Goal: Information Seeking & Learning: Learn about a topic

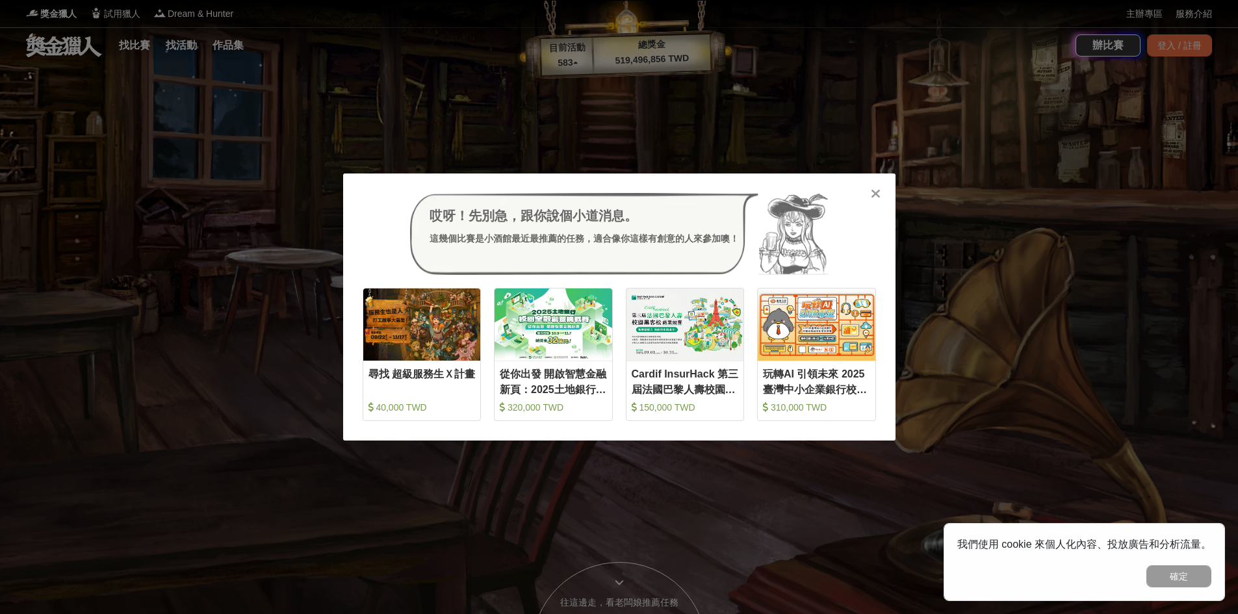
drag, startPoint x: 883, startPoint y: 184, endPoint x: 895, endPoint y: 177, distance: 14.3
click at [883, 184] on div "哎呀！先別急，跟你說個小道消息。 這幾個比賽是小酒館最近最推薦的任務，適合像你這樣有創意的人來參加噢！ 收藏 尋找 超級服務生Ｘ計畫 40,000 TWD 收…" at bounding box center [619, 307] width 552 height 267
click at [877, 191] on icon at bounding box center [876, 193] width 10 height 13
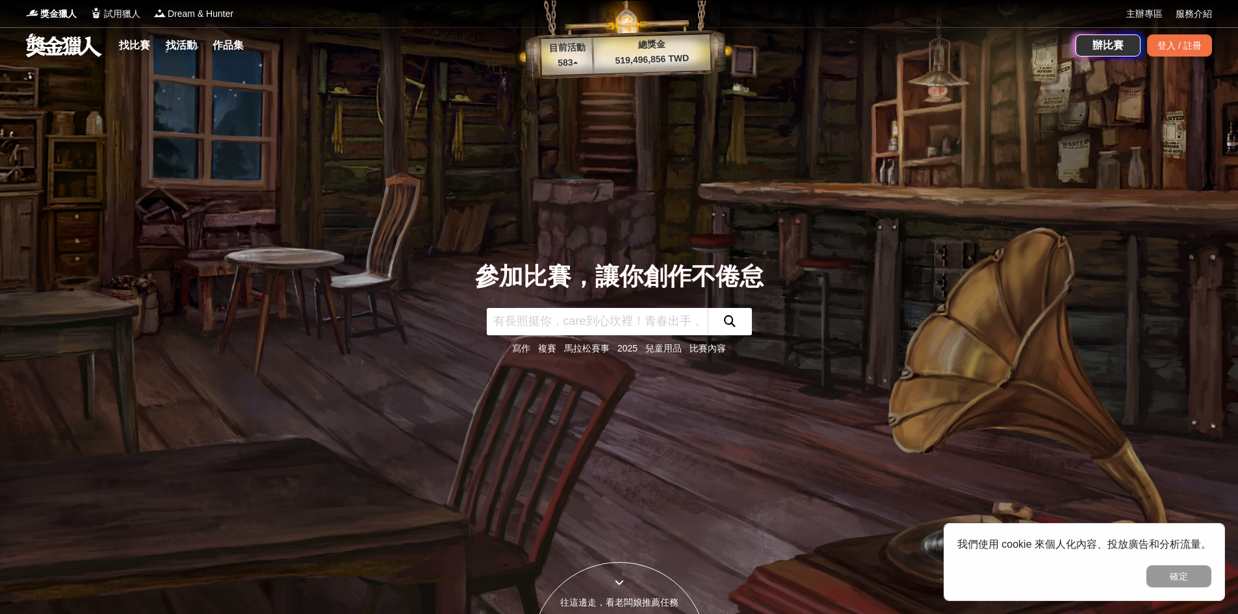
click at [142, 49] on link "找比賽" at bounding box center [135, 45] width 42 height 18
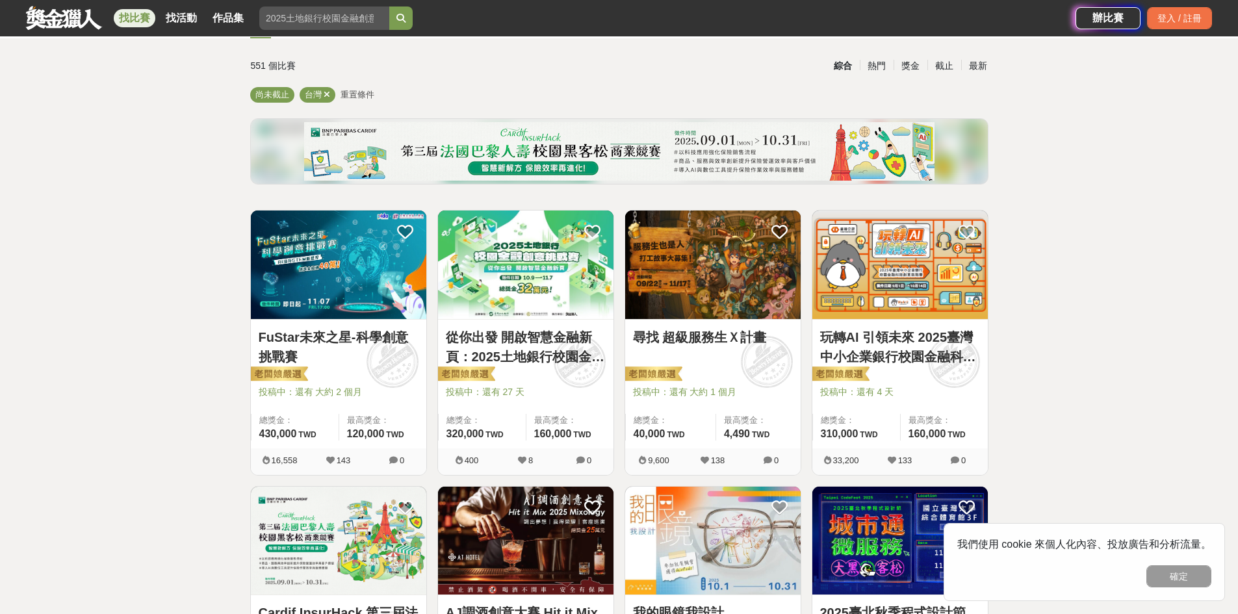
scroll to position [195, 0]
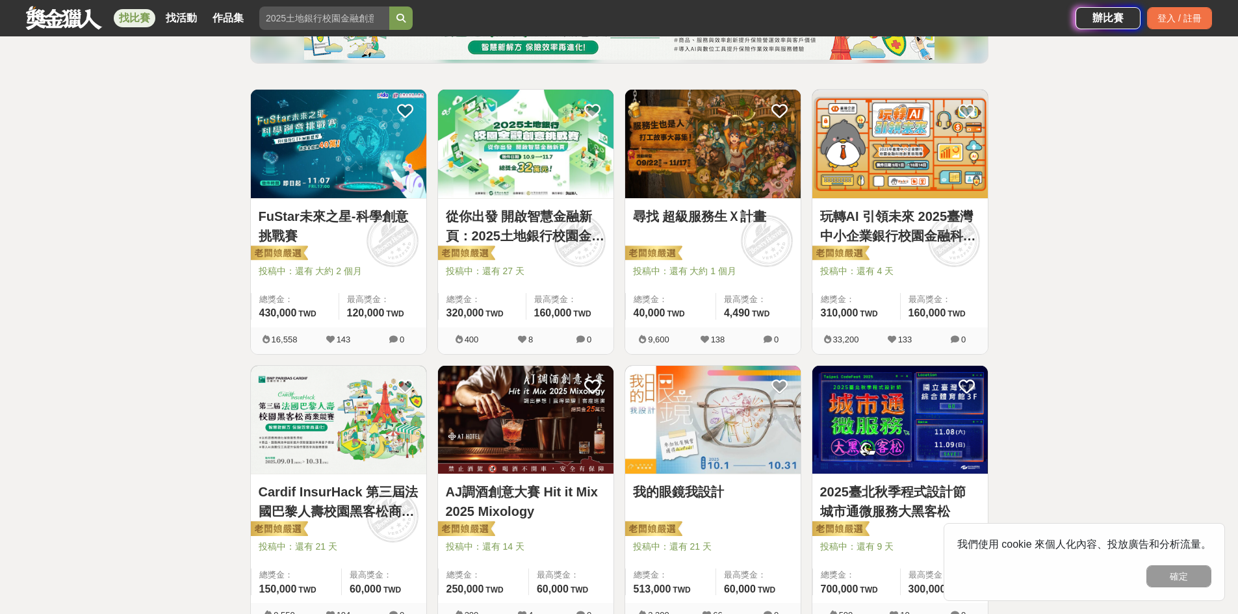
drag, startPoint x: 854, startPoint y: 274, endPoint x: 859, endPoint y: 279, distance: 6.9
drag, startPoint x: 859, startPoint y: 279, endPoint x: 1078, endPoint y: 173, distance: 243.3
click at [934, 241] on link "玩轉AI 引領未來 2025臺灣中小企業銀行校園金融科技創意挑戰賽" at bounding box center [900, 226] width 160 height 39
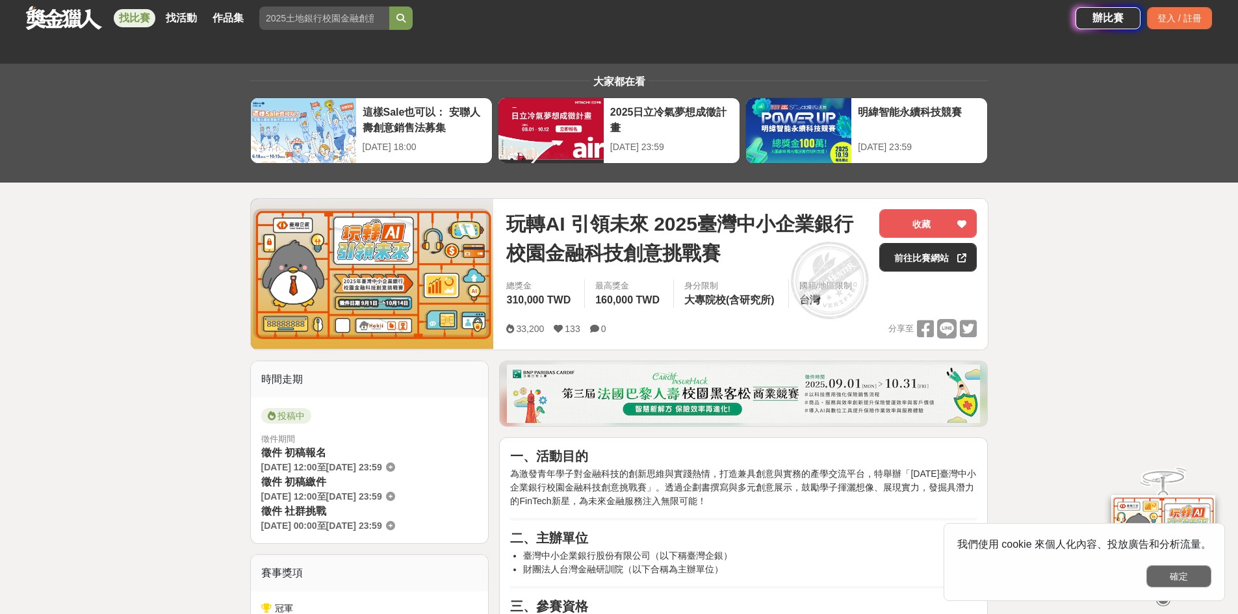
click at [1193, 569] on button "確定" at bounding box center [1178, 576] width 65 height 22
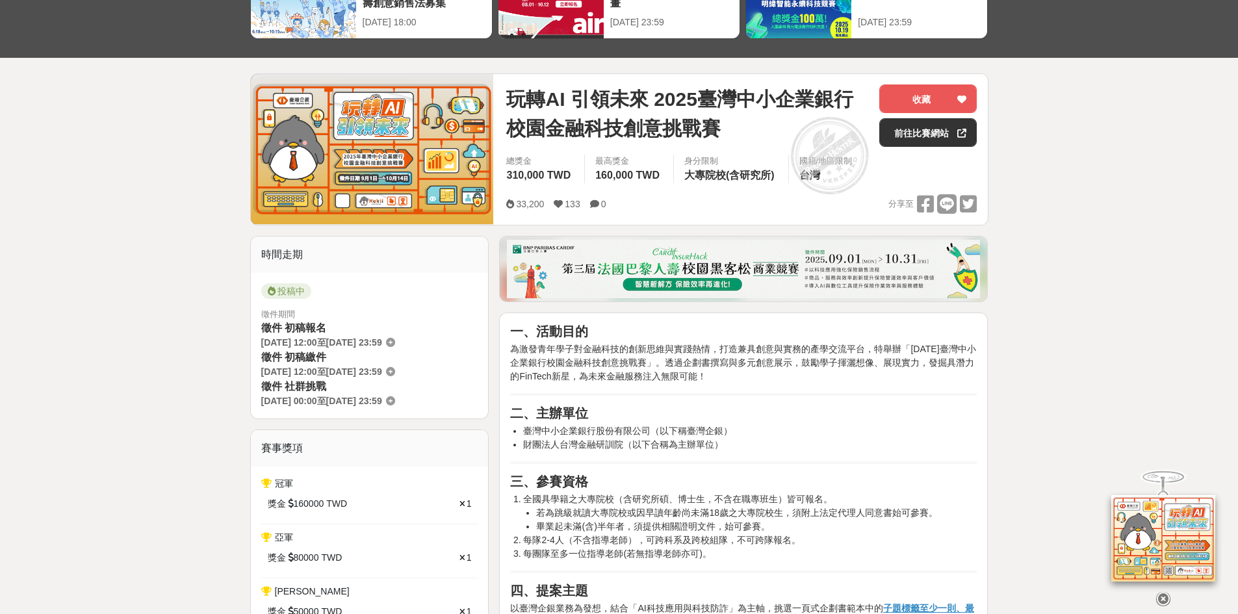
scroll to position [325, 0]
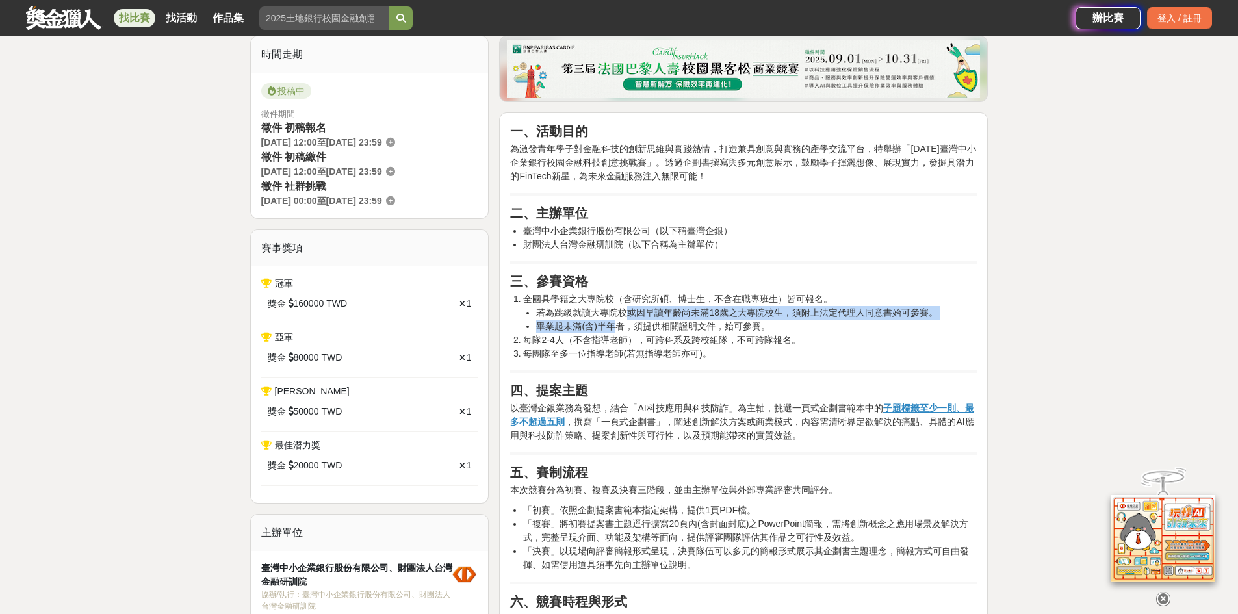
click at [626, 307] on ul "若為跳級就讀大專院校或因早讀年齡尚未滿18歲之大專院校生，須附上法定代理人同意書始可參賽。 畢業起未滿(含)半年者，須提供相關證明文件，始可參賽。" at bounding box center [750, 319] width 454 height 27
click at [645, 342] on li "每隊2-4人（不含指導老師），可跨科系及跨校組隊，不可跨隊報名。" at bounding box center [750, 340] width 454 height 14
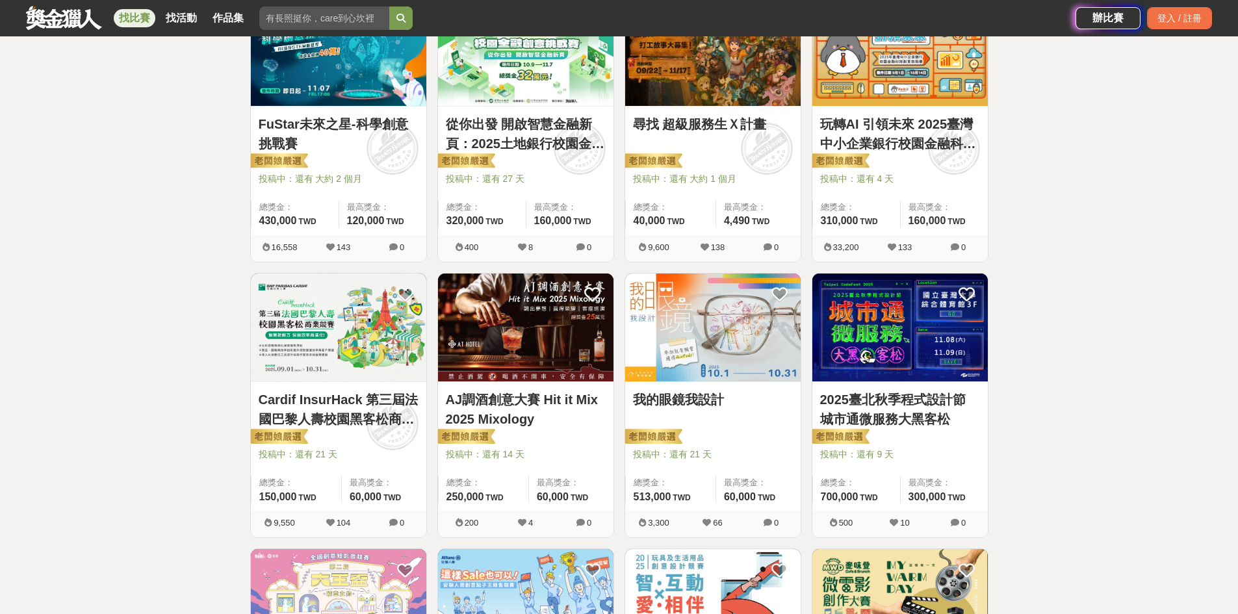
scroll to position [390, 0]
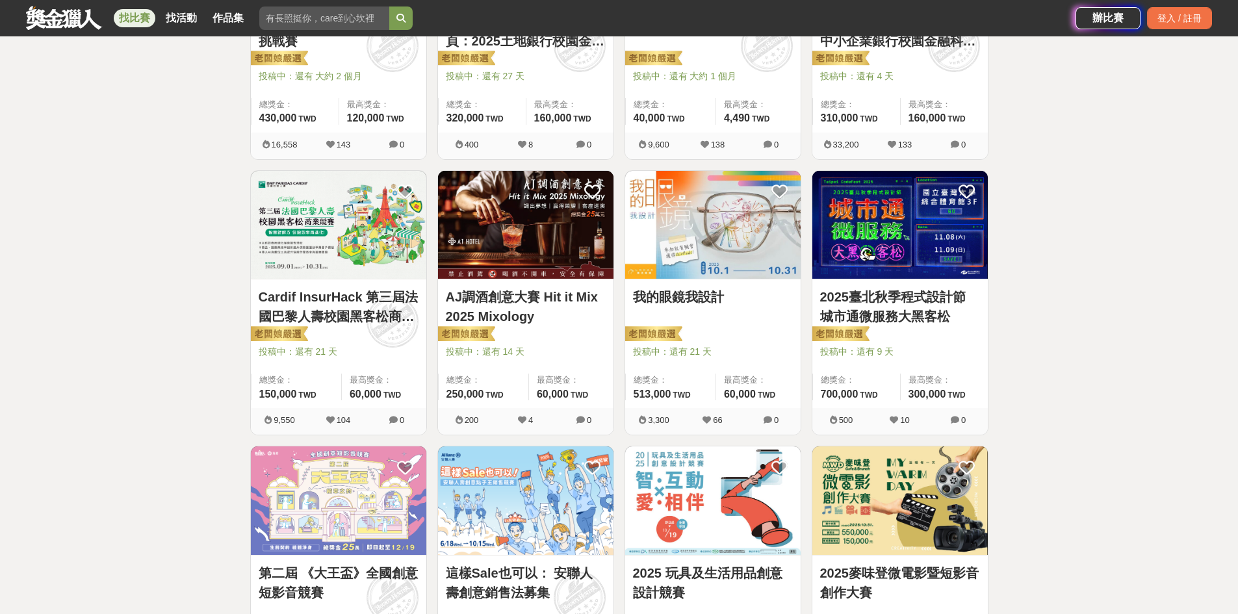
click at [366, 319] on link "Cardif InsurHack 第三屆法國巴黎人壽校園黑客松商業競賽" at bounding box center [339, 306] width 160 height 39
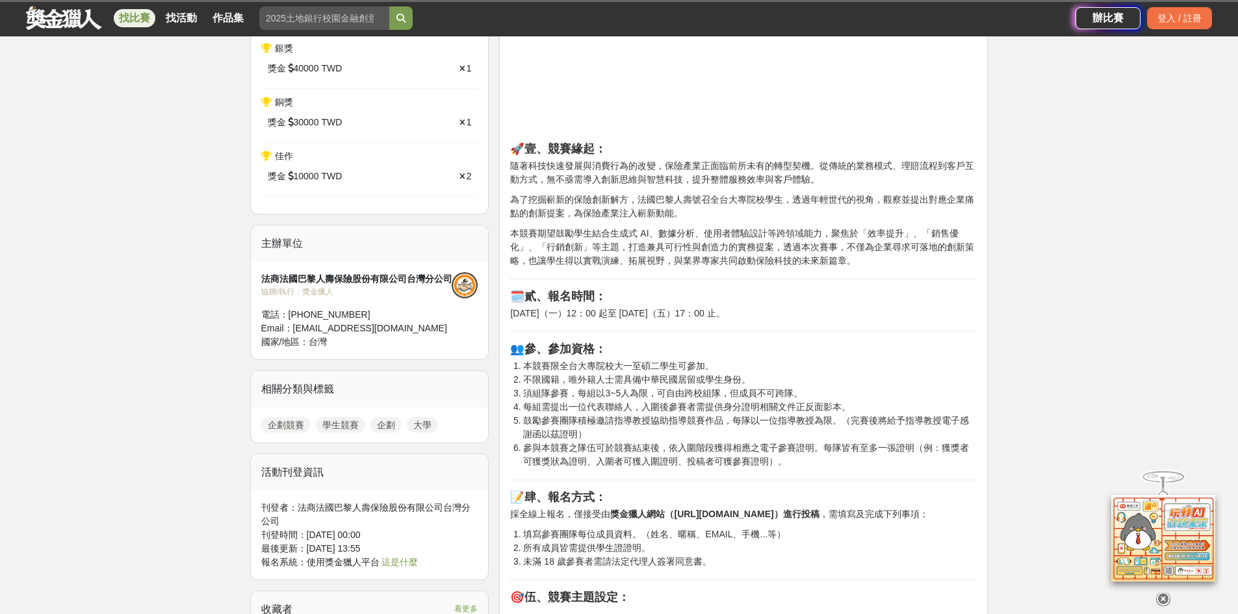
scroll to position [650, 0]
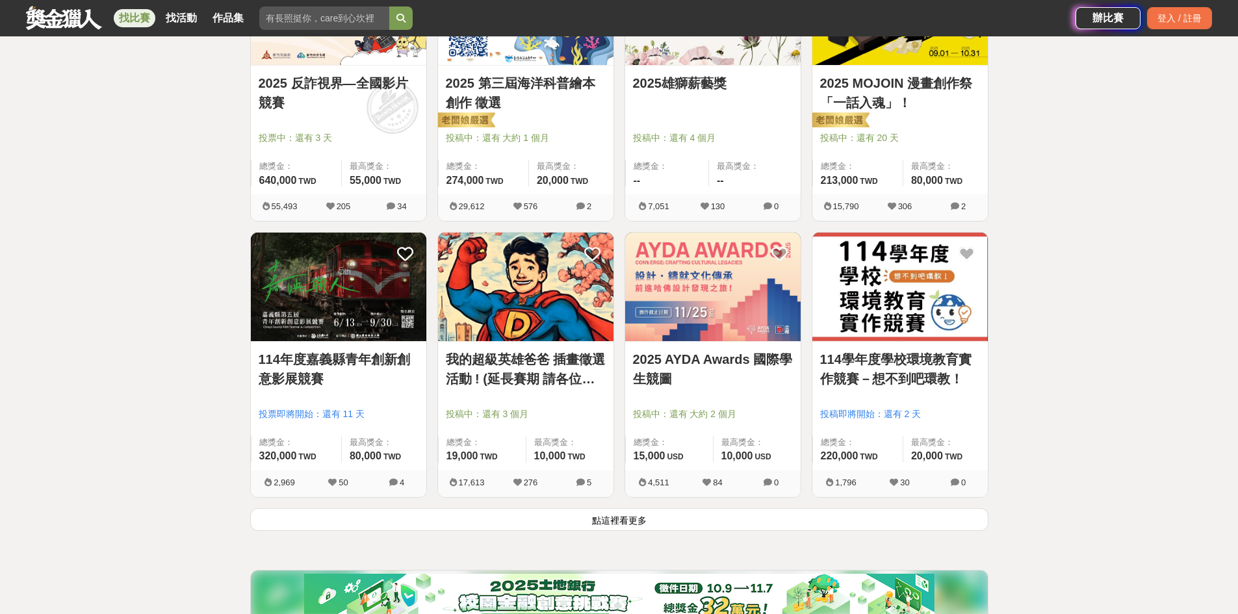
scroll to position [1495, 0]
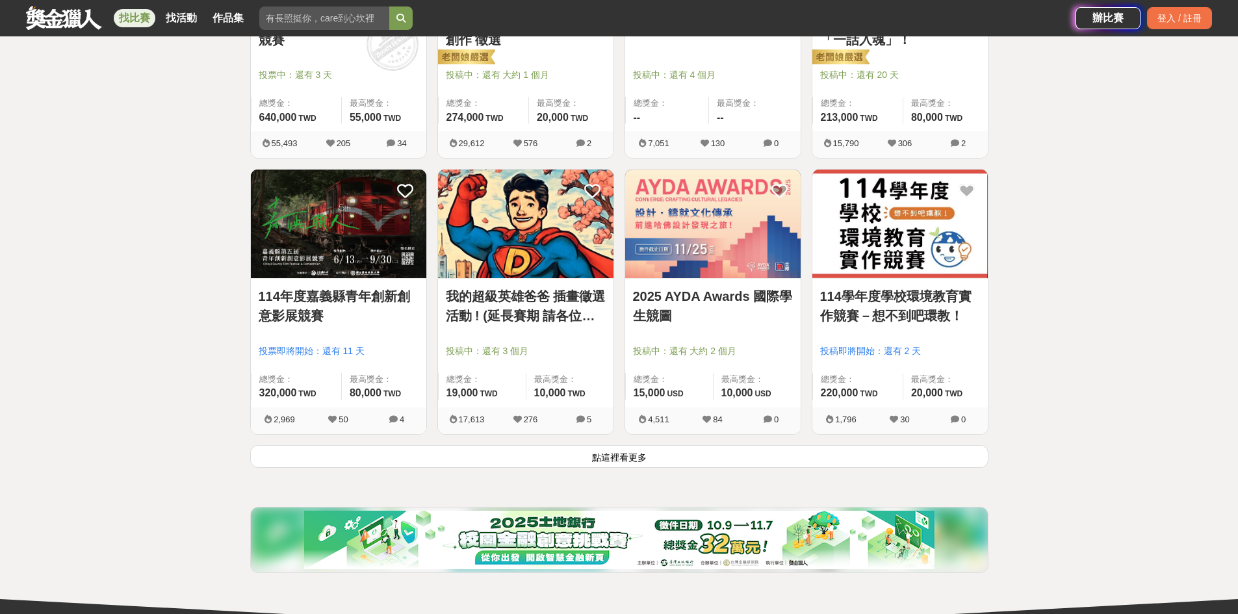
click at [652, 454] on button "點這裡看更多" at bounding box center [619, 456] width 738 height 23
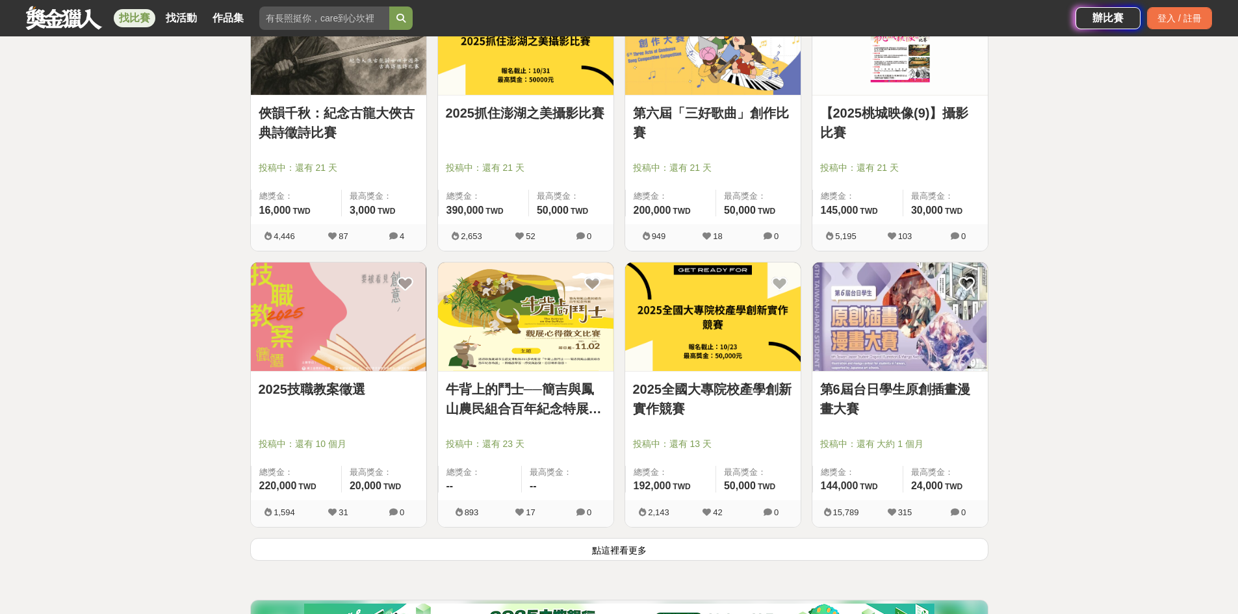
scroll to position [3054, 0]
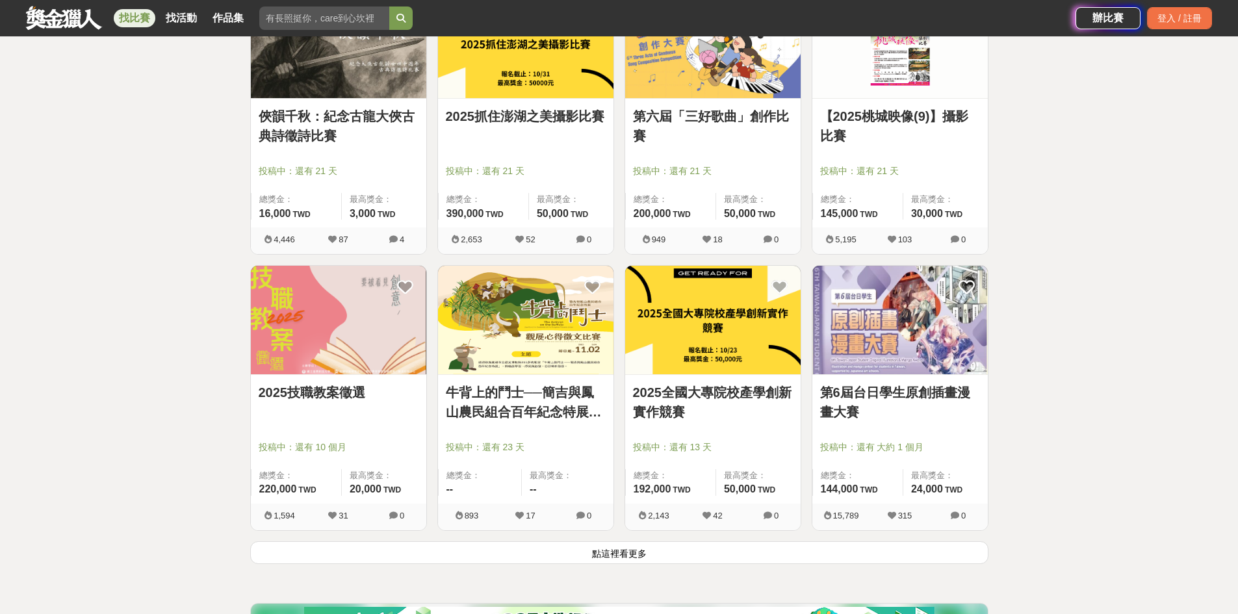
click at [621, 557] on button "點這裡看更多" at bounding box center [619, 552] width 738 height 23
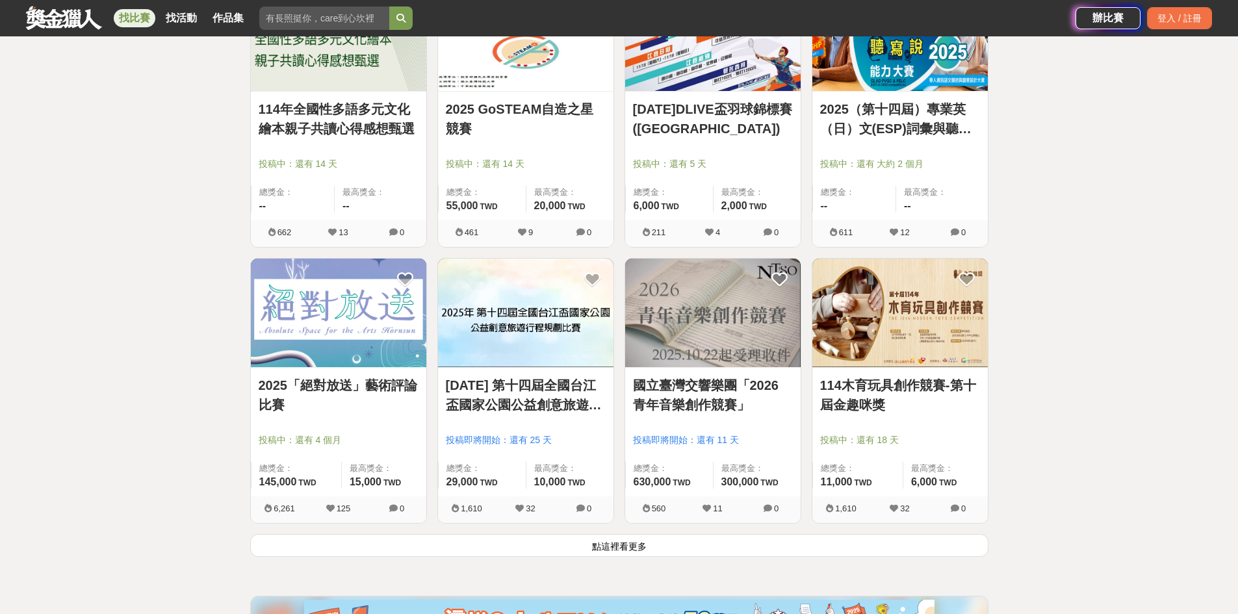
scroll to position [4809, 0]
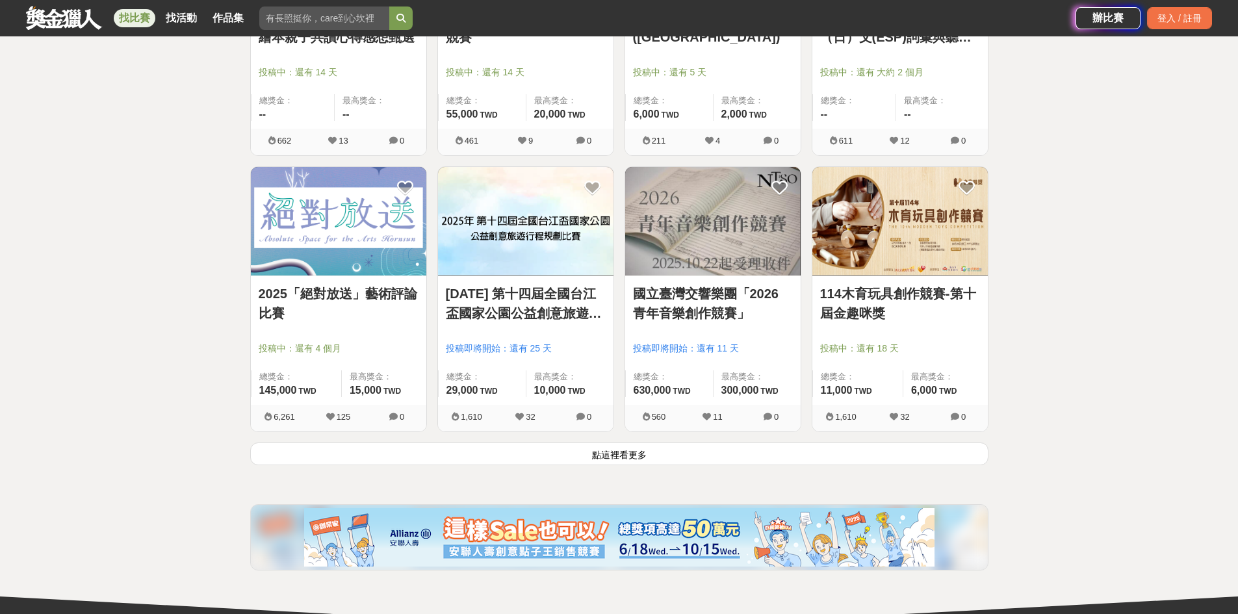
click at [740, 448] on button "點這裡看更多" at bounding box center [619, 454] width 738 height 23
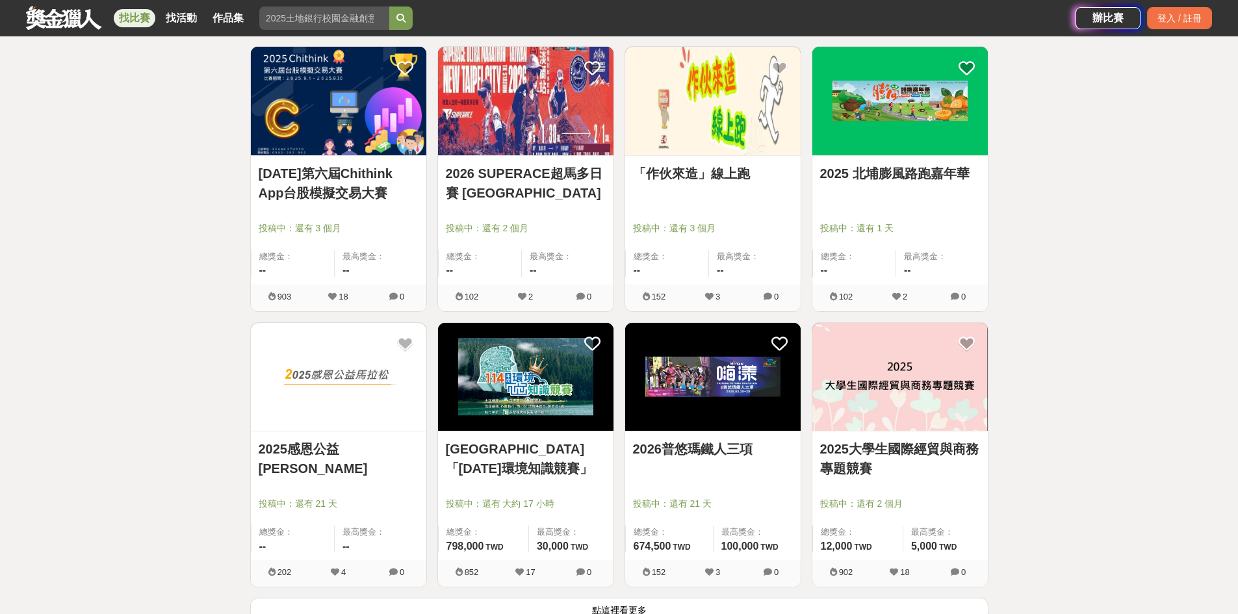
scroll to position [6396, 0]
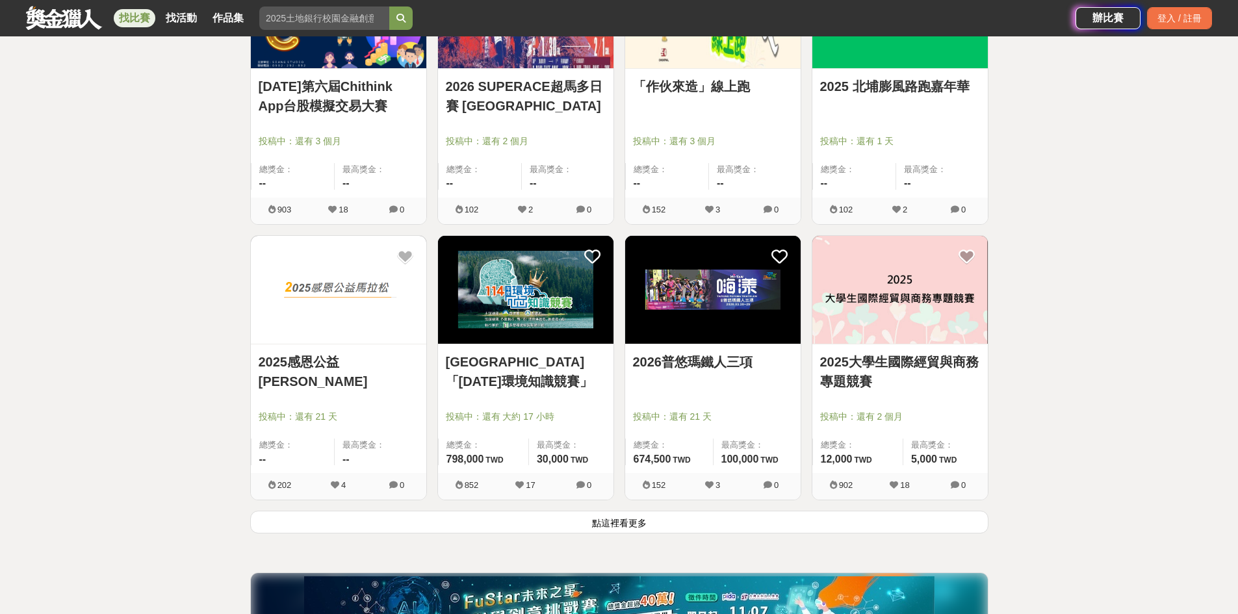
click at [750, 526] on button "點這裡看更多" at bounding box center [619, 522] width 738 height 23
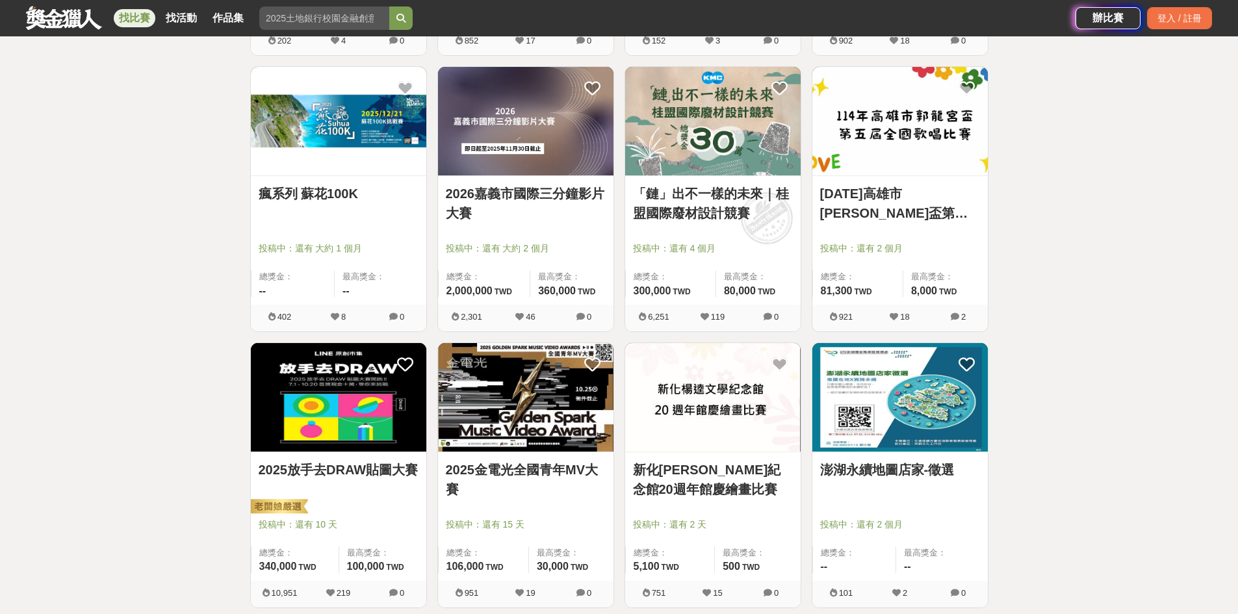
scroll to position [6916, 0]
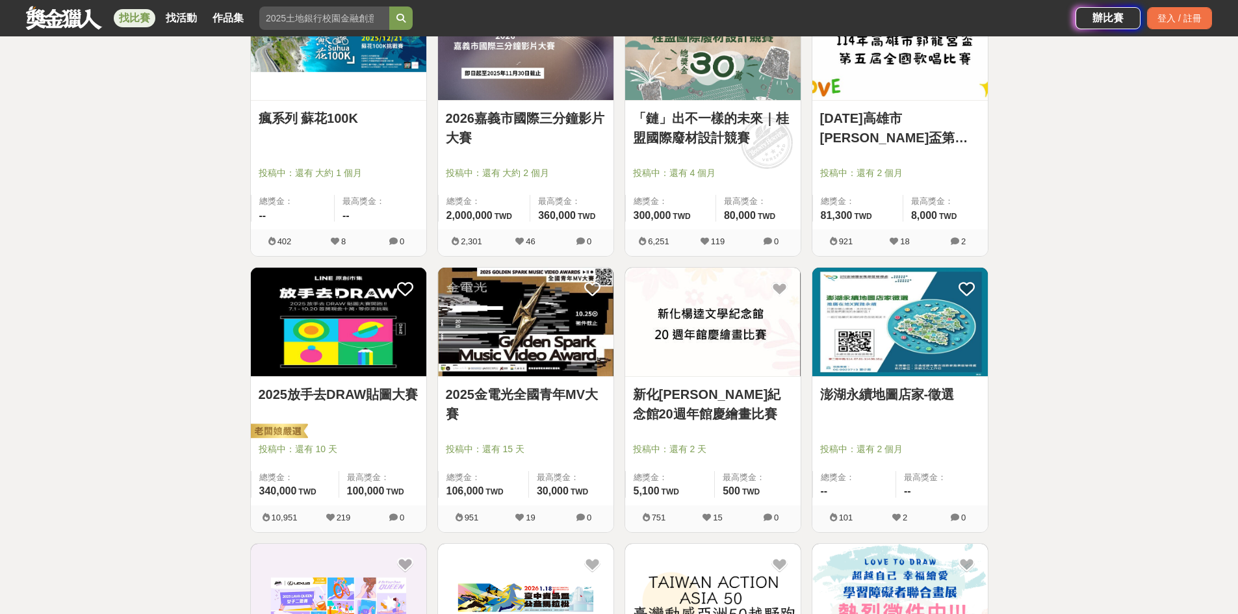
drag, startPoint x: 905, startPoint y: 604, endPoint x: 897, endPoint y: 613, distance: 12.5
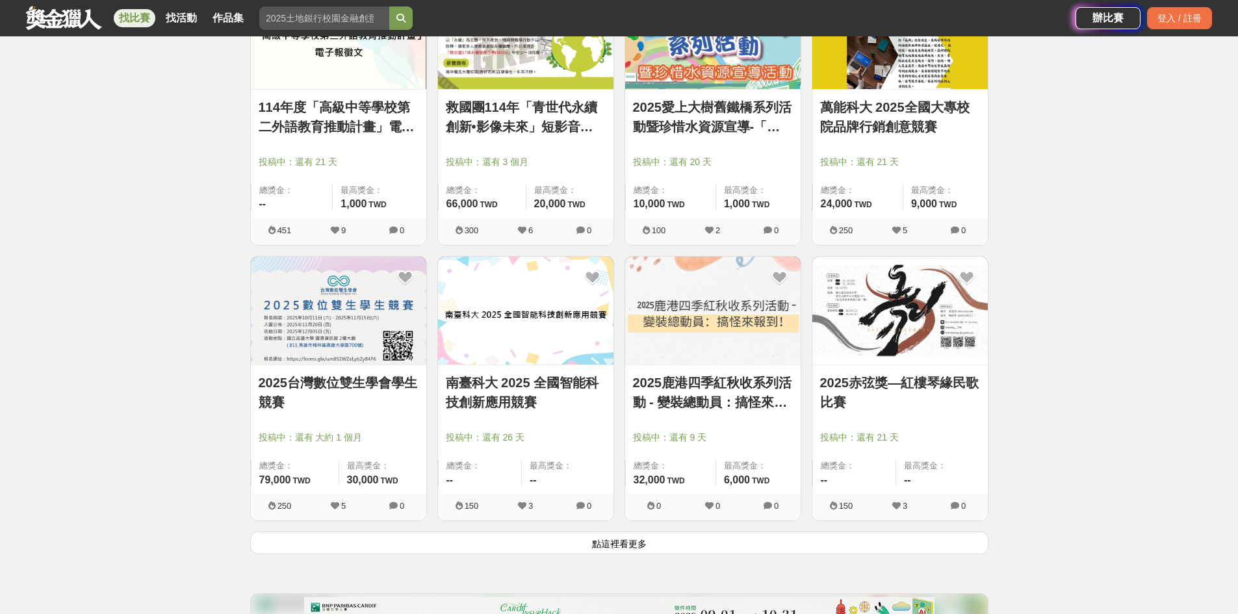
scroll to position [8151, 0]
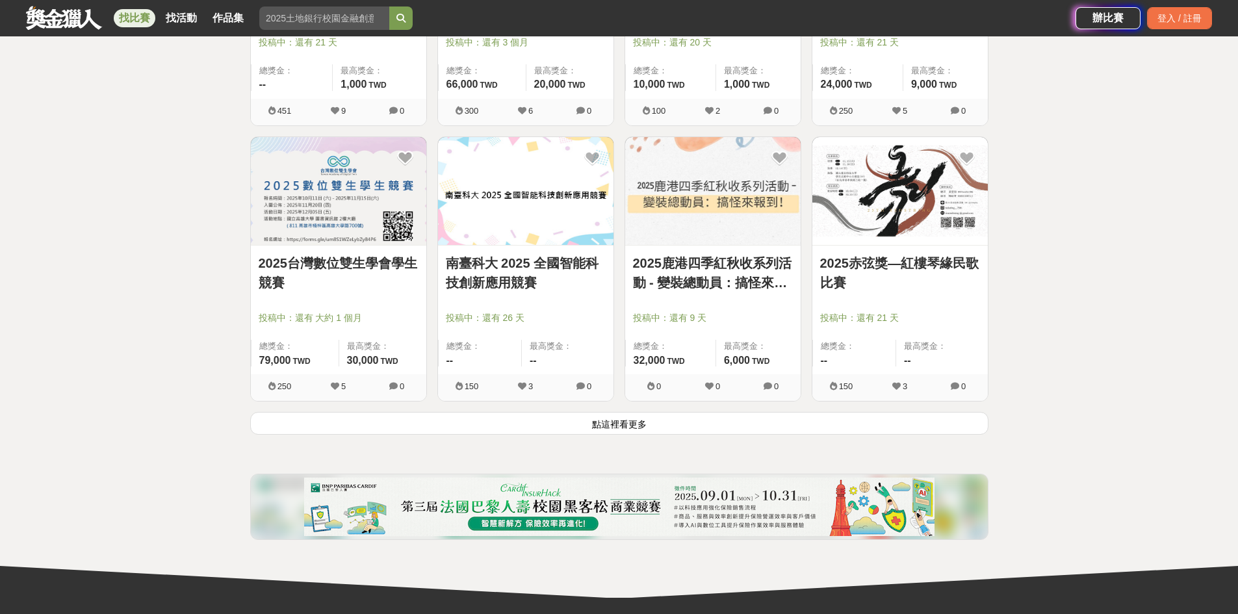
click at [707, 432] on button "點這裡看更多" at bounding box center [619, 423] width 738 height 23
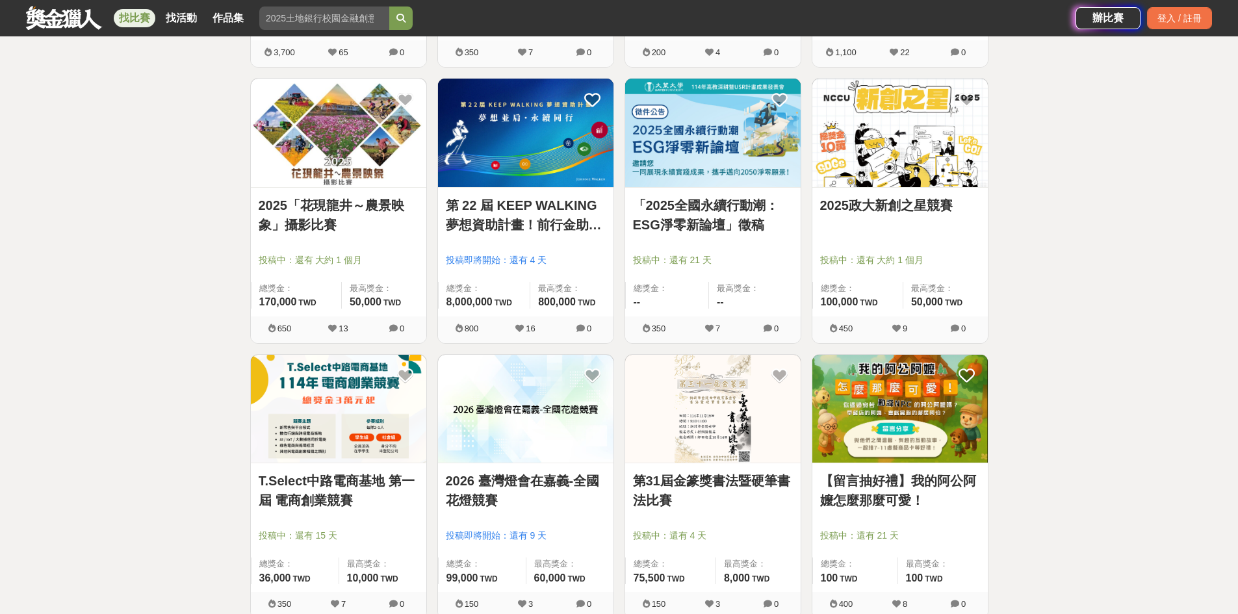
scroll to position [9321, 0]
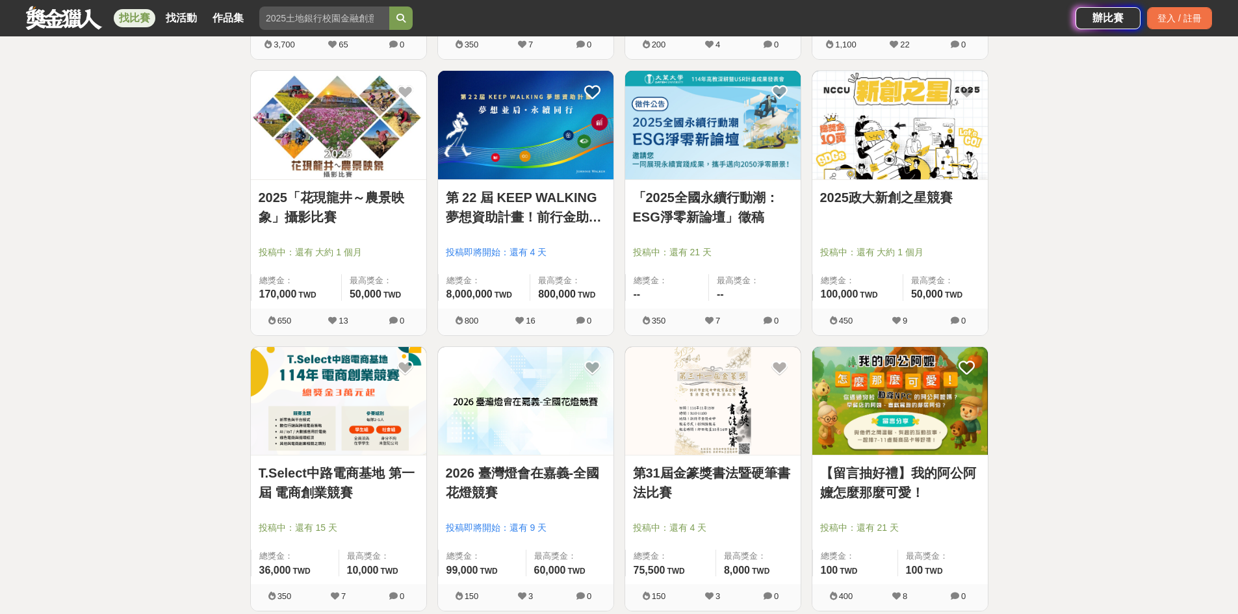
click at [730, 224] on link "「2025全國永續行動潮：ESG淨零新論壇」徵稿" at bounding box center [713, 207] width 160 height 39
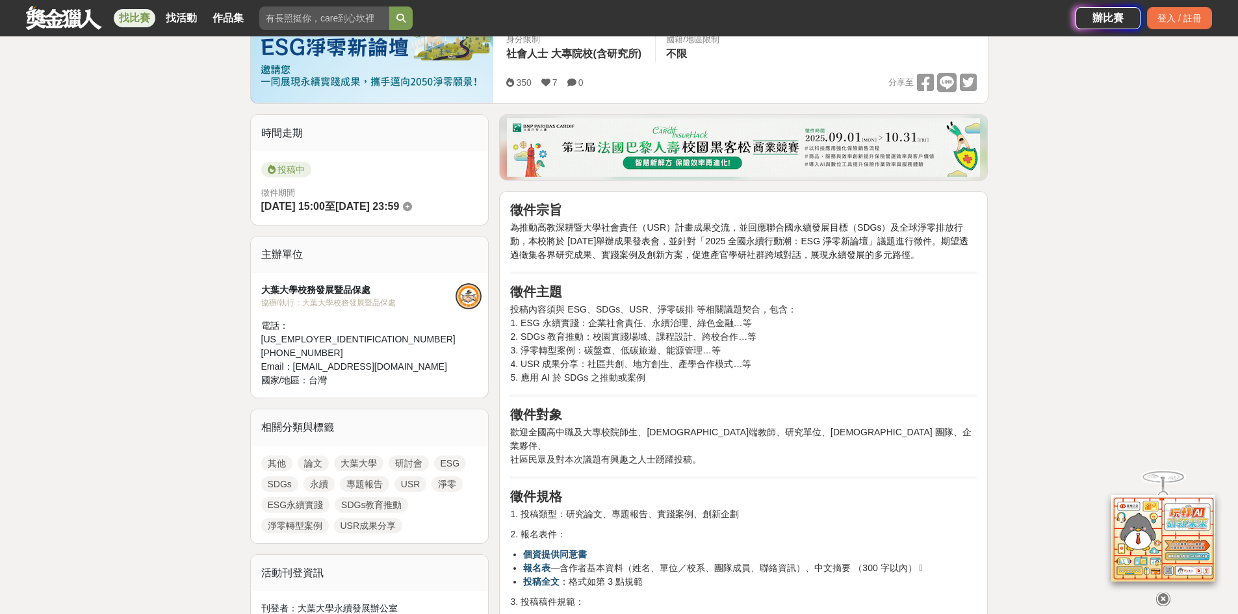
scroll to position [260, 0]
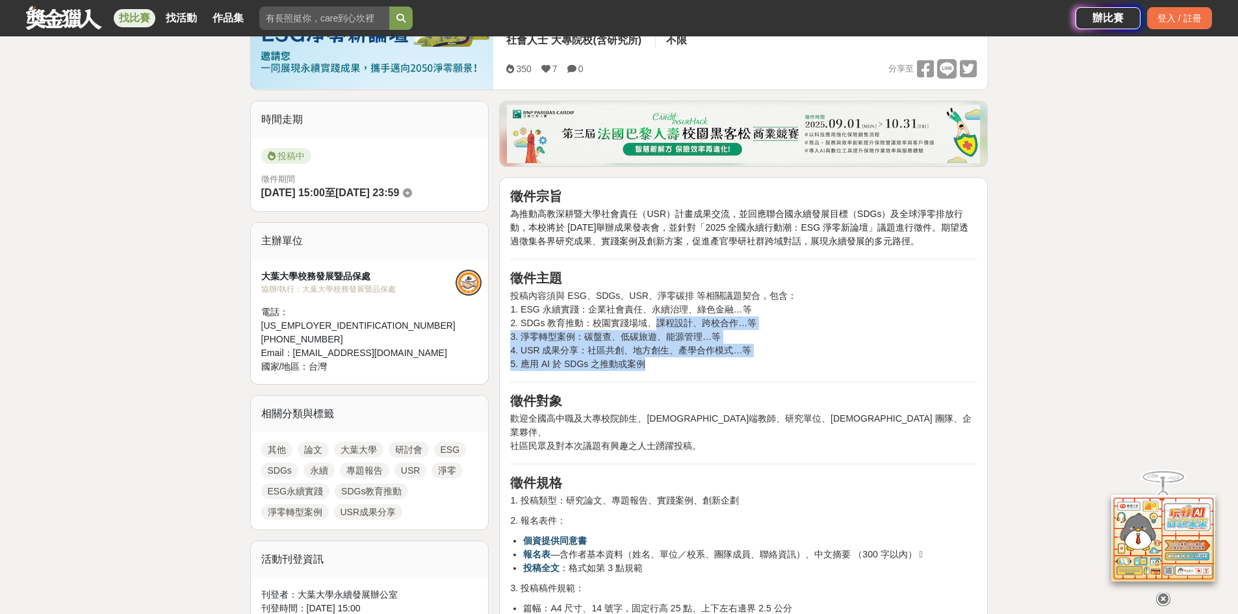
drag, startPoint x: 645, startPoint y: 352, endPoint x: 654, endPoint y: 368, distance: 18.1
click at [647, 366] on p "投稿內容須與 ESG、SDGs、USR、淨零碳排 等相關議題契合，包含： 1. ESG 永續實踐：企業社會責任、永續治理、綠色金融…等 2. SDGs 教育推…" at bounding box center [743, 330] width 467 height 82
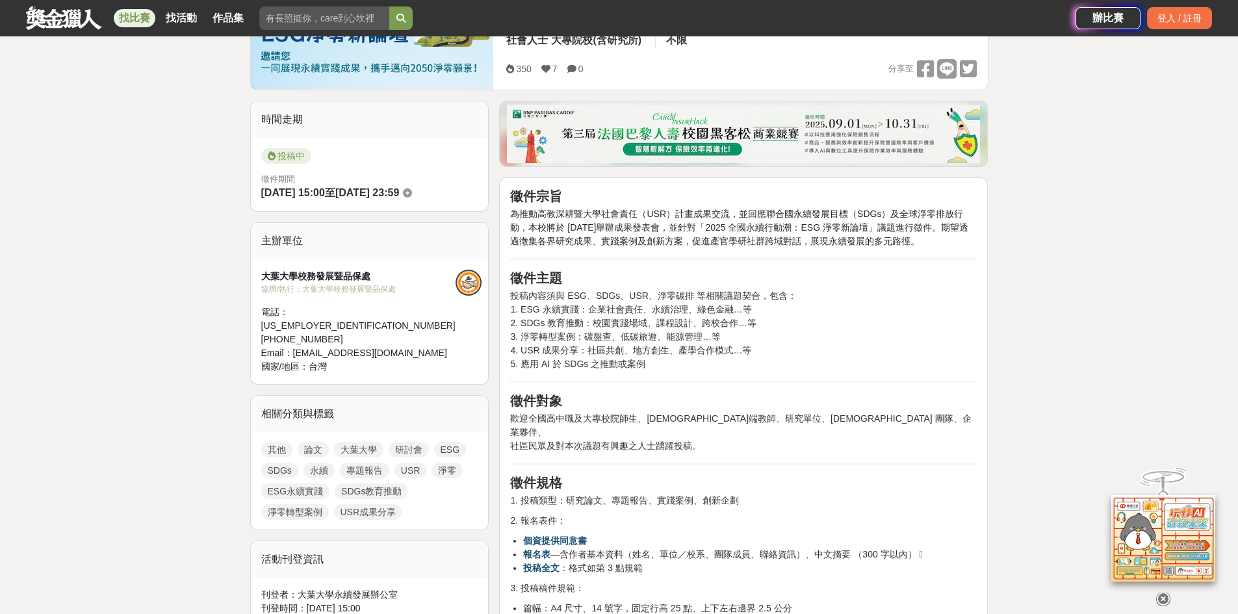
drag, startPoint x: 791, startPoint y: 410, endPoint x: 771, endPoint y: 435, distance: 32.4
click at [790, 410] on div "徵件宗旨 為推動高教深耕暨大學社會責任（USR）計畫成果交流，並回應聯合國永續發展目標（SDGs）及全球淨零排放行動，本校將於 [DATE]舉辦成果發表會，並…" at bounding box center [743, 593] width 467 height 810
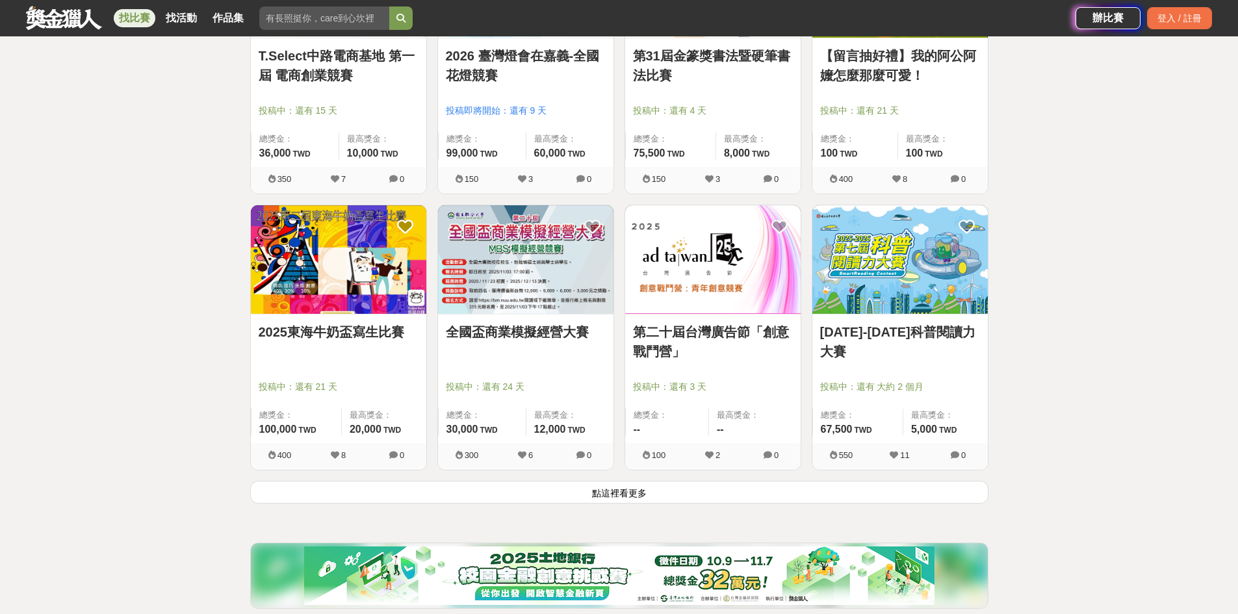
scroll to position [9776, 0]
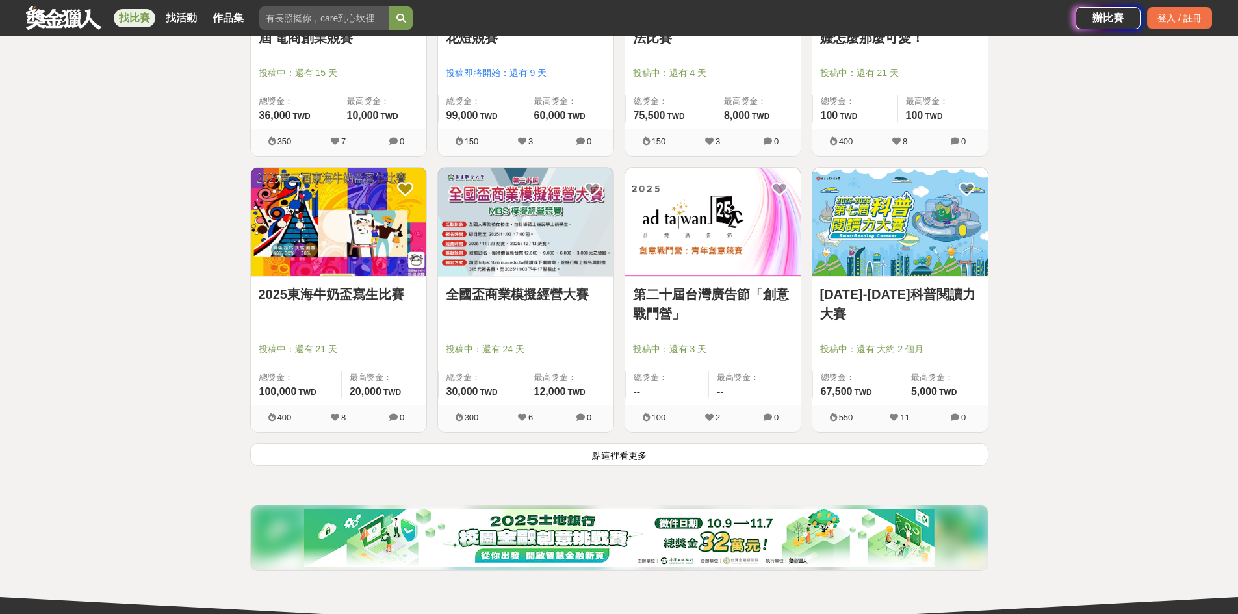
click at [600, 458] on button "點這裡看更多" at bounding box center [619, 454] width 738 height 23
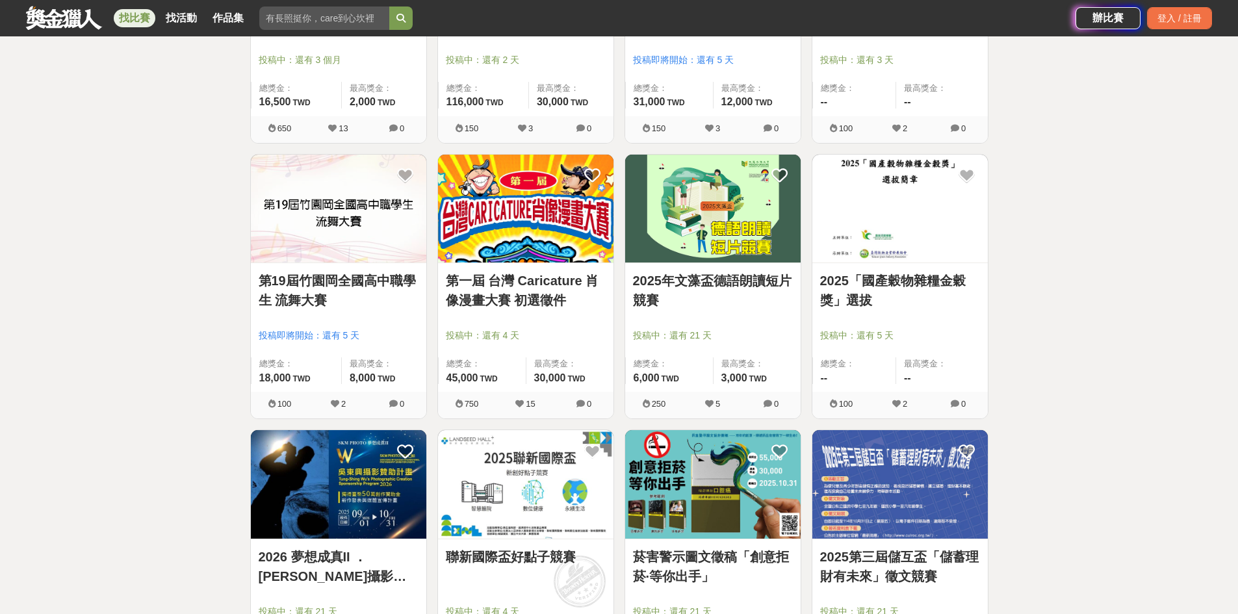
scroll to position [11335, 0]
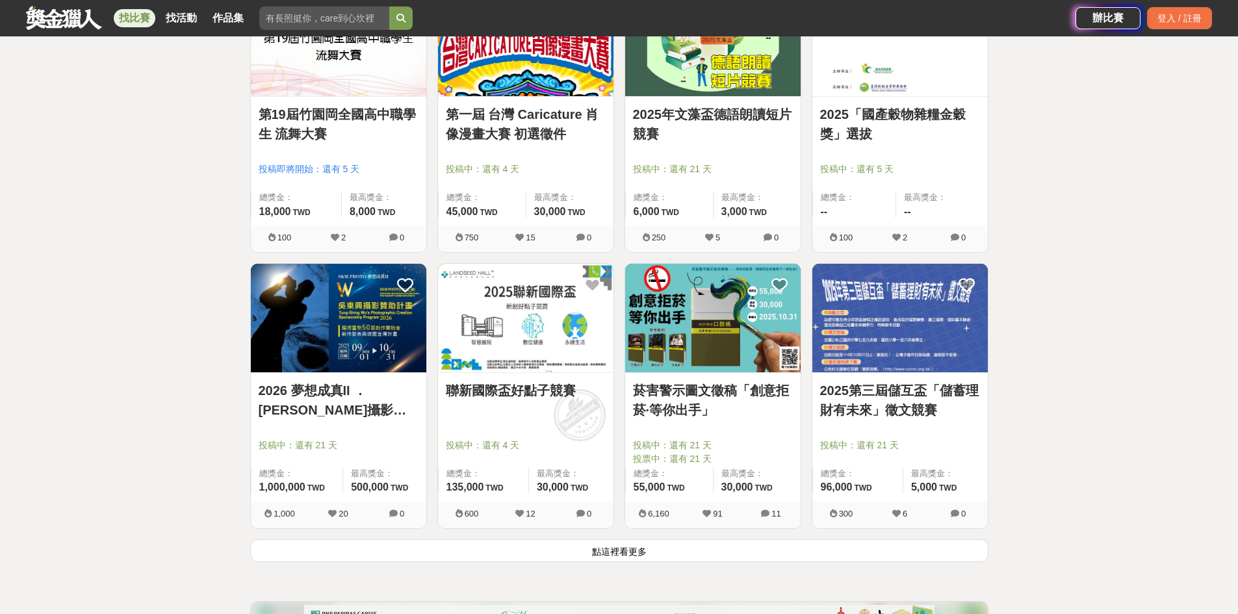
click at [658, 544] on button "點這裡看更多" at bounding box center [619, 550] width 738 height 23
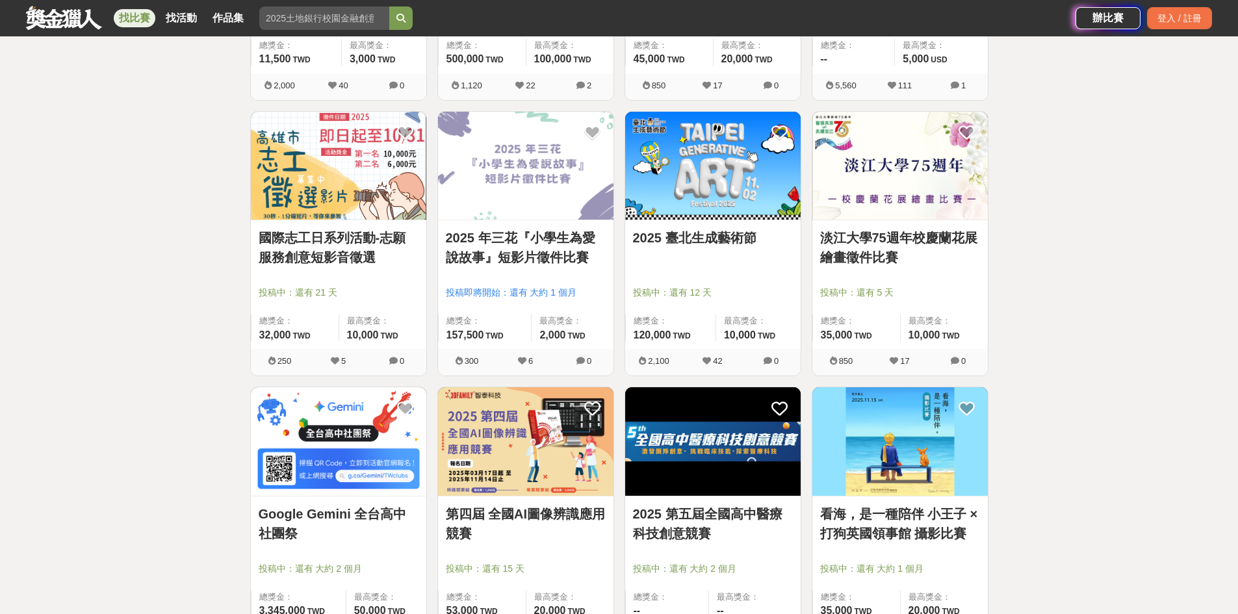
scroll to position [12174, 0]
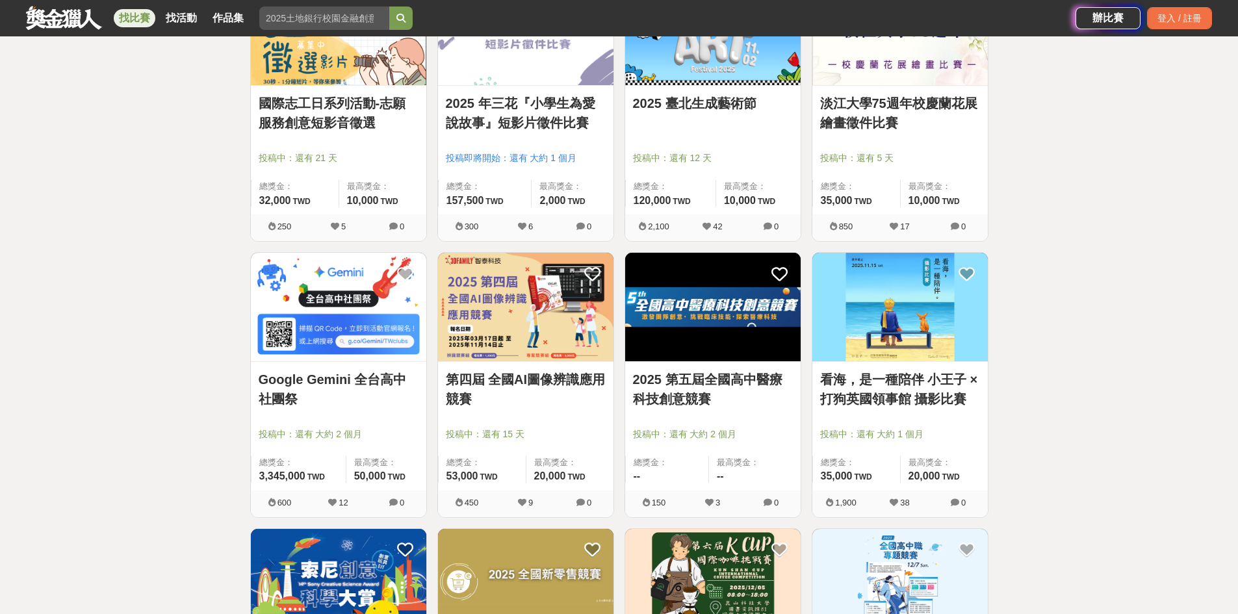
click at [566, 387] on link "第四屆 全國AI圖像辨識應用競賽" at bounding box center [526, 389] width 160 height 39
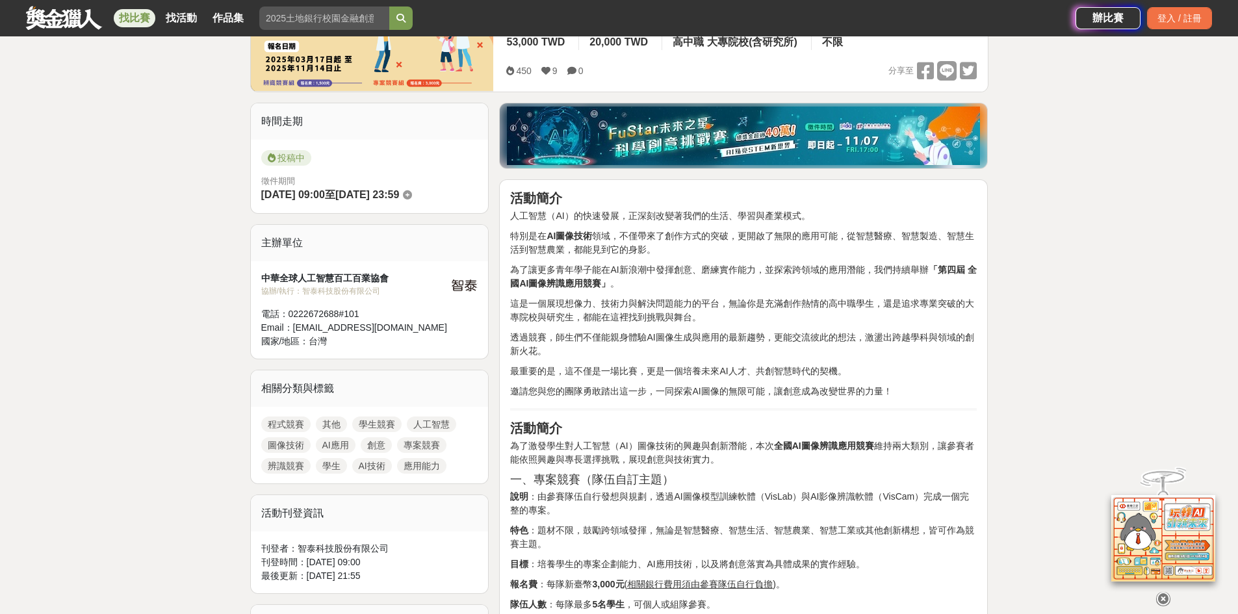
scroll to position [260, 0]
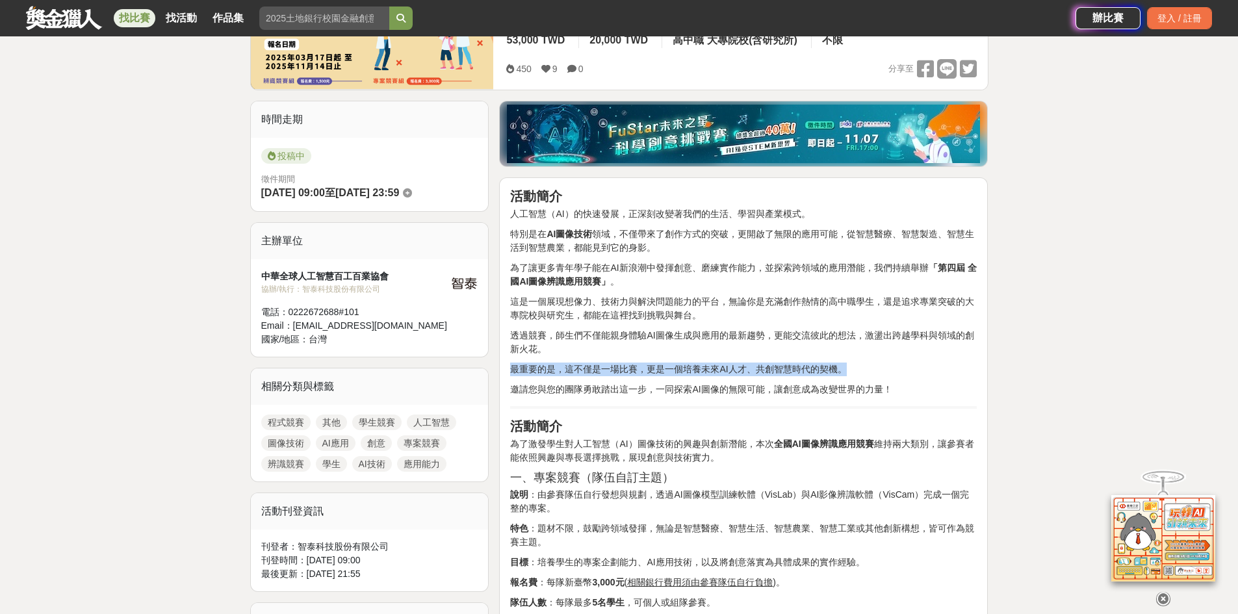
drag, startPoint x: 602, startPoint y: 345, endPoint x: 617, endPoint y: 405, distance: 61.6
click at [707, 478] on h3 "一、專案競賽（隊伍自訂主題）" at bounding box center [743, 478] width 467 height 14
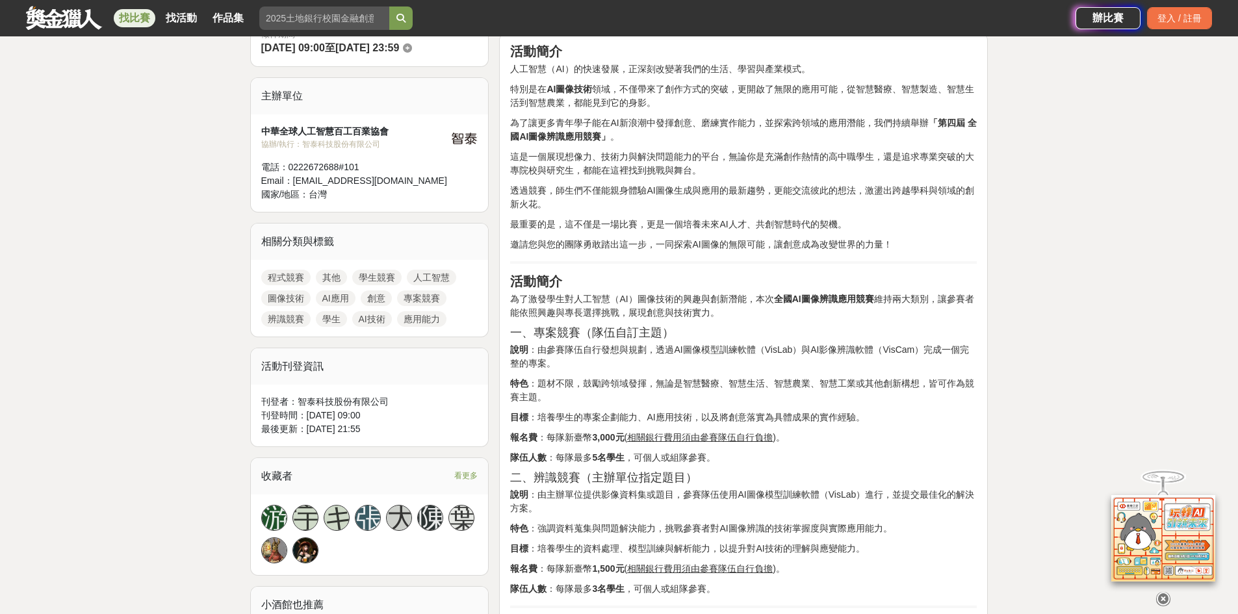
scroll to position [325, 0]
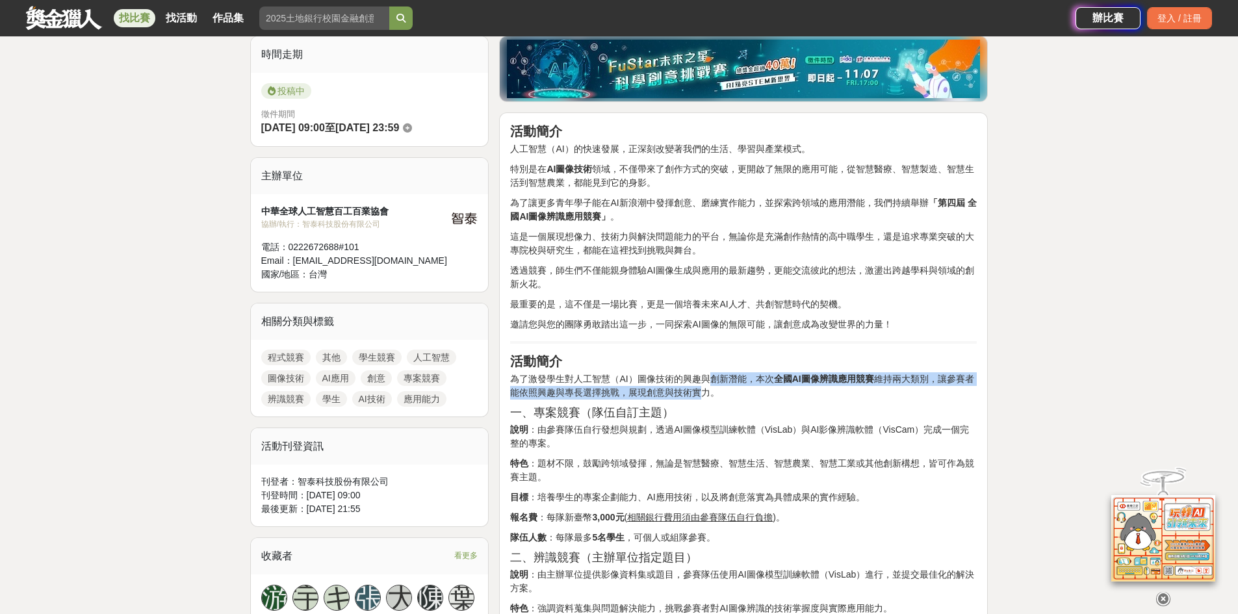
drag, startPoint x: 701, startPoint y: 391, endPoint x: 747, endPoint y: 439, distance: 67.1
click at [706, 375] on p "為了激發學生對人工智慧（AI）圖像技術的興趣與創新潛能，本次 全國AI圖像辨識應用競賽 維持兩大類別，讓參賽者能依照興趣與專長選擇挑戰，展現創意與技術實力。" at bounding box center [743, 385] width 467 height 27
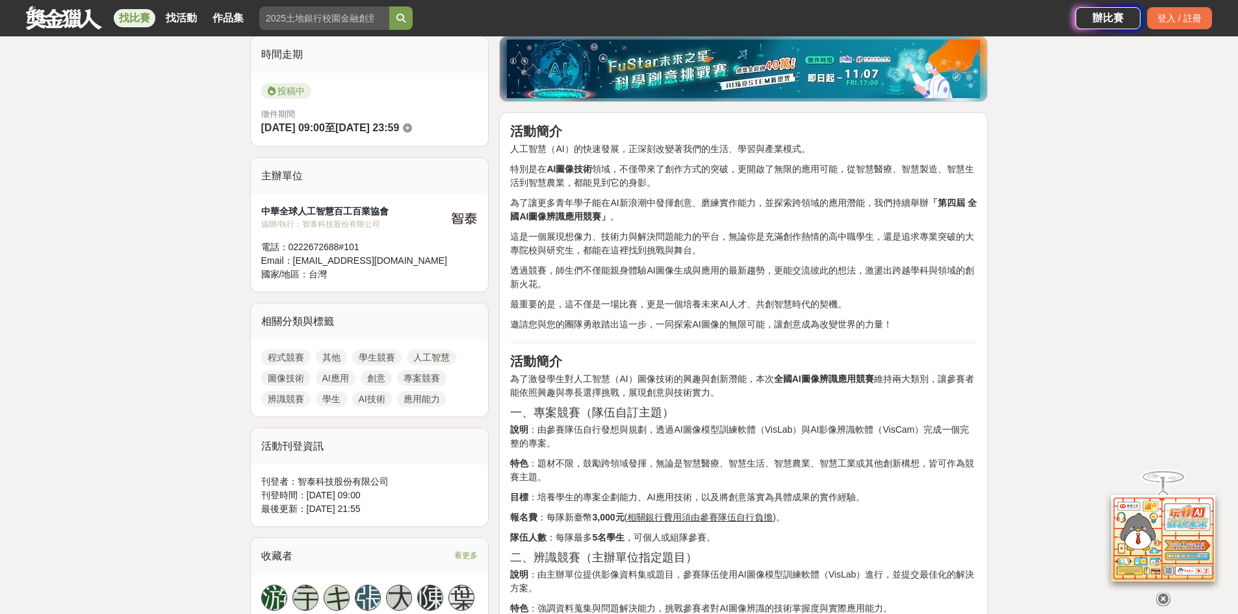
click at [647, 415] on h3 "一、專案競賽（隊伍自訂主題）" at bounding box center [743, 413] width 467 height 14
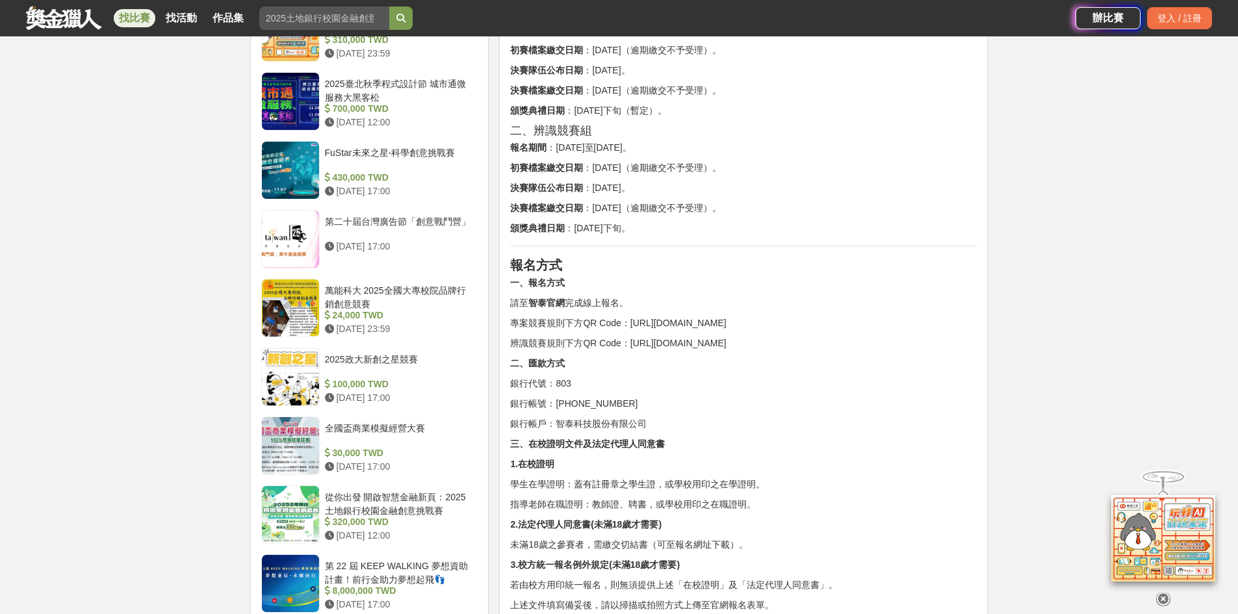
scroll to position [1040, 0]
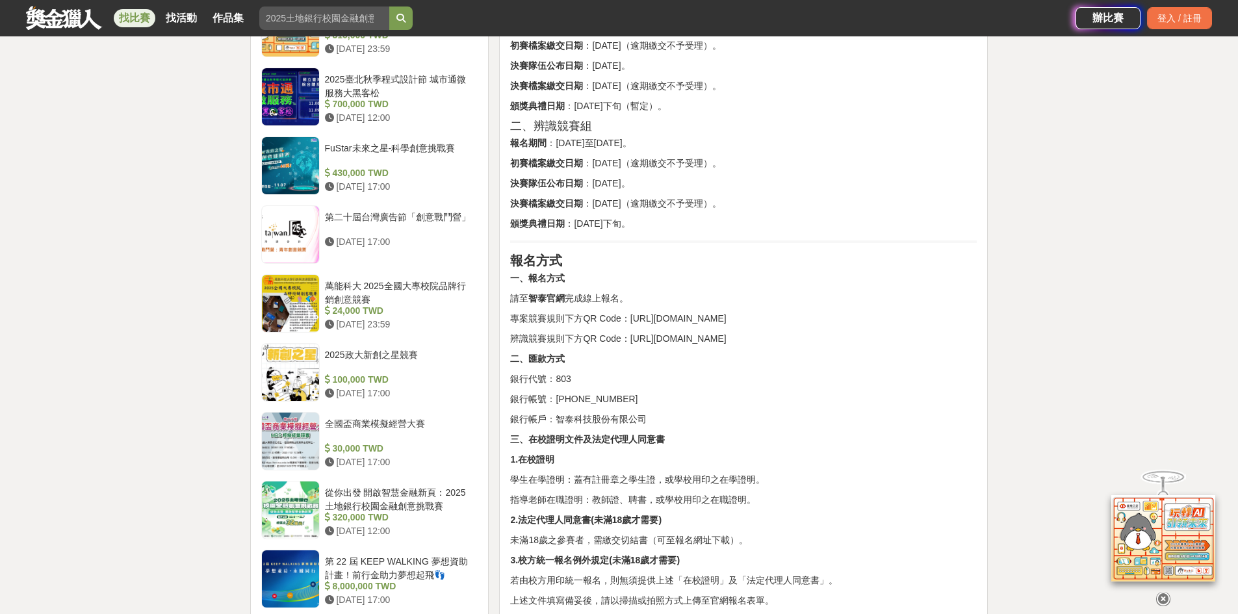
drag, startPoint x: 643, startPoint y: 367, endPoint x: 640, endPoint y: 353, distance: 14.5
click at [630, 346] on p "辨識競賽規則下方QR Code：[URL][DOMAIN_NAME]" at bounding box center [743, 339] width 467 height 14
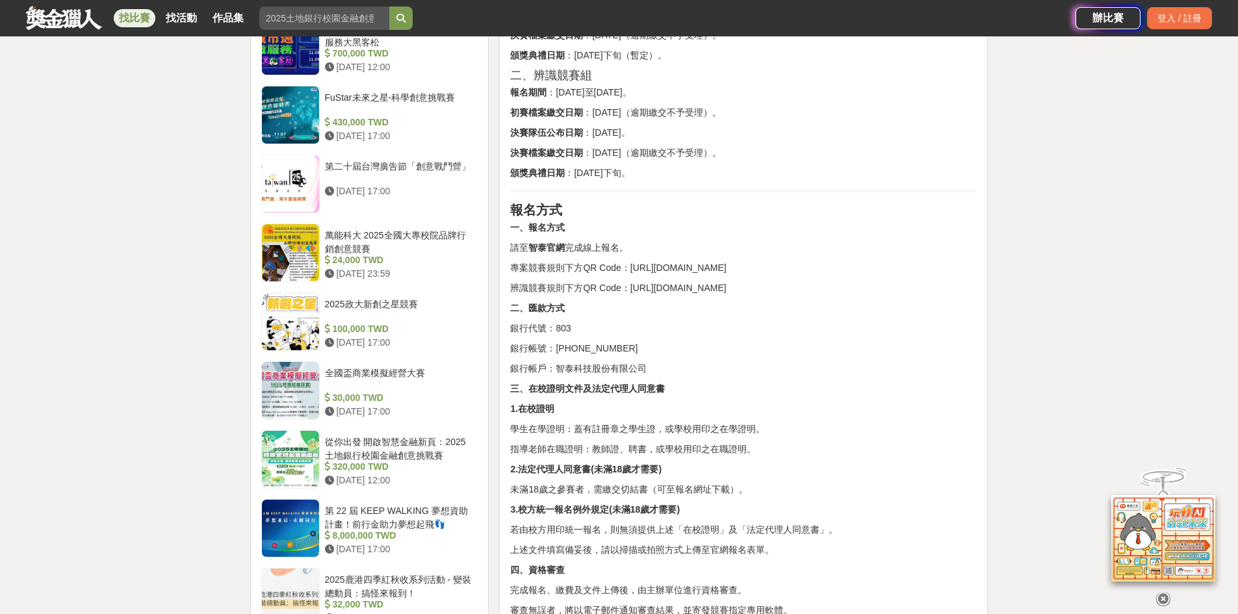
scroll to position [1300, 0]
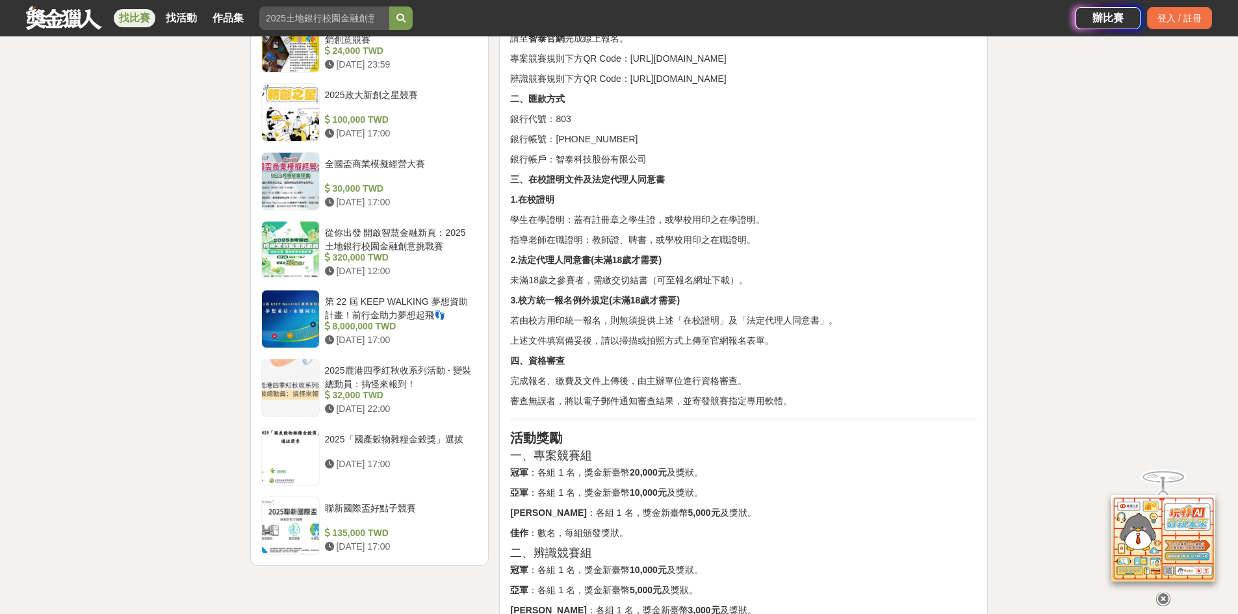
click at [657, 317] on div "活動簡介 人工智慧（AI）的快速發展，正深刻改變著我們的生活、學習與產業模式。 特別是在 AI圖像技術 領域，不僅帶來了創作方式的突破，更開啟了無限的應用可能…" at bounding box center [743, 44] width 467 height 1790
drag, startPoint x: 623, startPoint y: 265, endPoint x: 646, endPoint y: 275, distance: 25.0
click at [625, 252] on div "活動簡介 人工智慧（AI）的快速發展，正深刻改變著我們的生活、學習與產業模式。 特別是在 AI圖像技術 領域，不僅帶來了創作方式的突破，更開啟了無限的應用可能…" at bounding box center [743, 44] width 467 height 1790
click at [646, 276] on div "活動簡介 人工智慧（AI）的快速發展，正深刻改變著我們的生活、學習與產業模式。 特別是在 AI圖像技術 領域，不僅帶來了創作方式的突破，更開啟了無限的應用可能…" at bounding box center [743, 44] width 467 height 1790
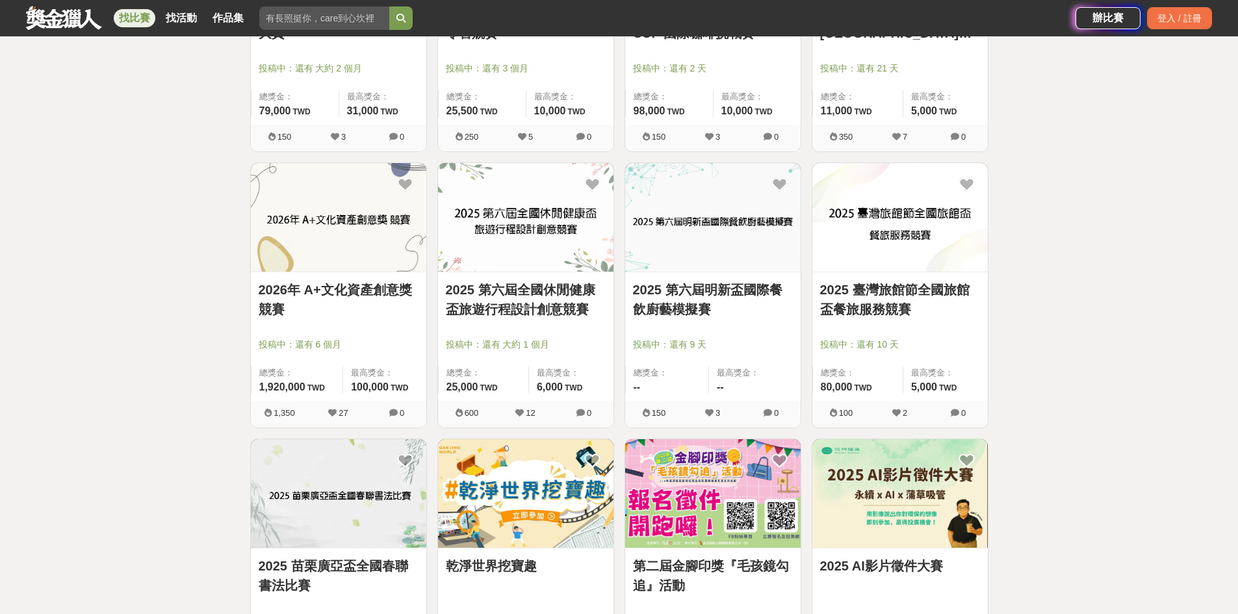
scroll to position [13019, 0]
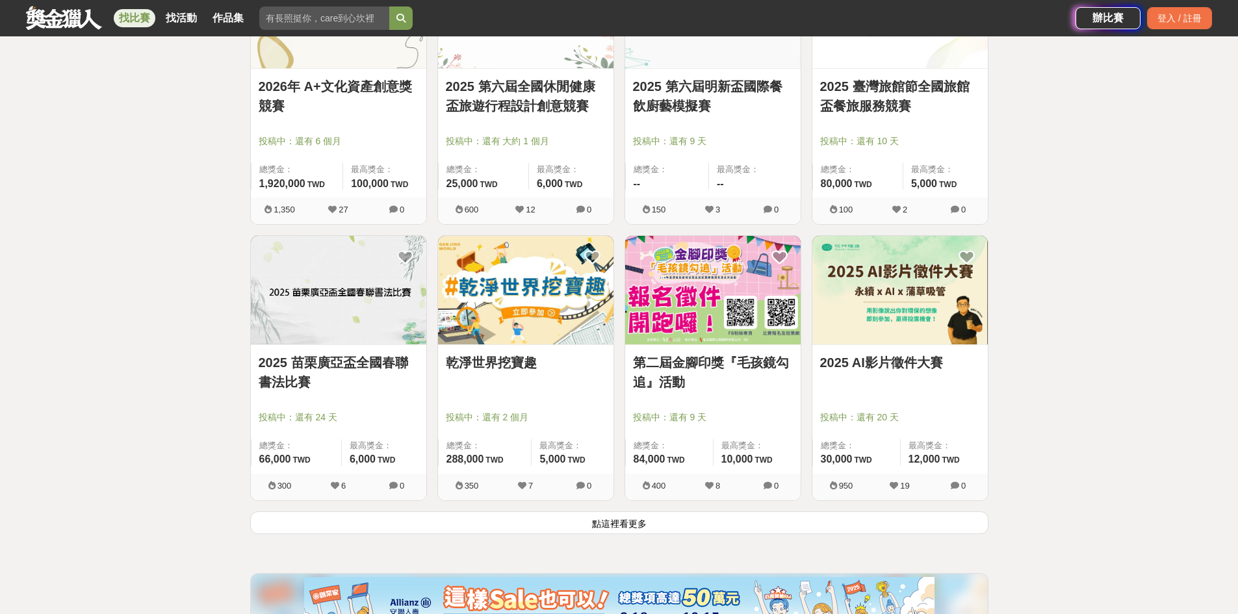
drag, startPoint x: 599, startPoint y: 532, endPoint x: 605, endPoint y: 513, distance: 19.1
click at [607, 523] on button "點這裡看更多" at bounding box center [619, 522] width 738 height 23
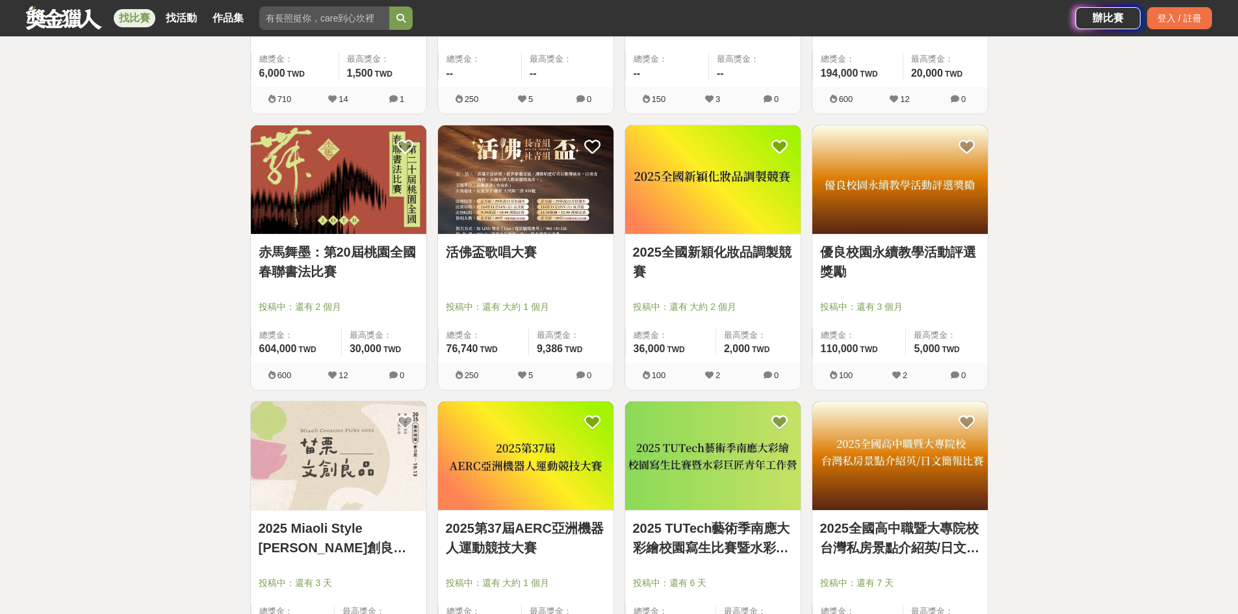
scroll to position [14709, 0]
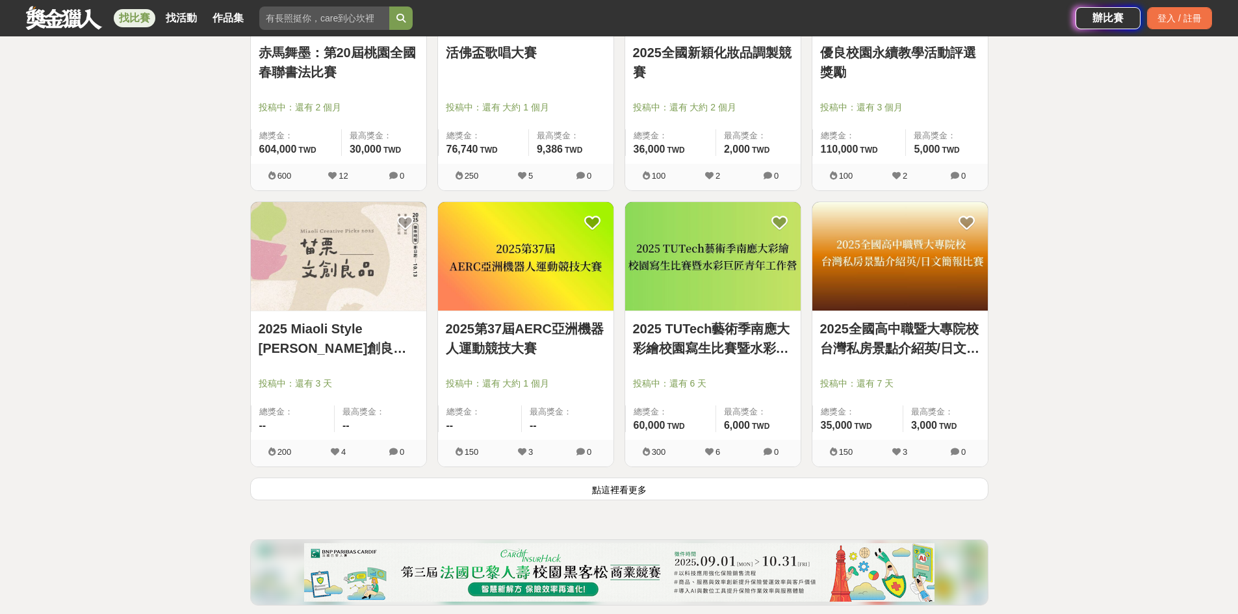
click at [814, 495] on button "點這裡看更多" at bounding box center [619, 489] width 738 height 23
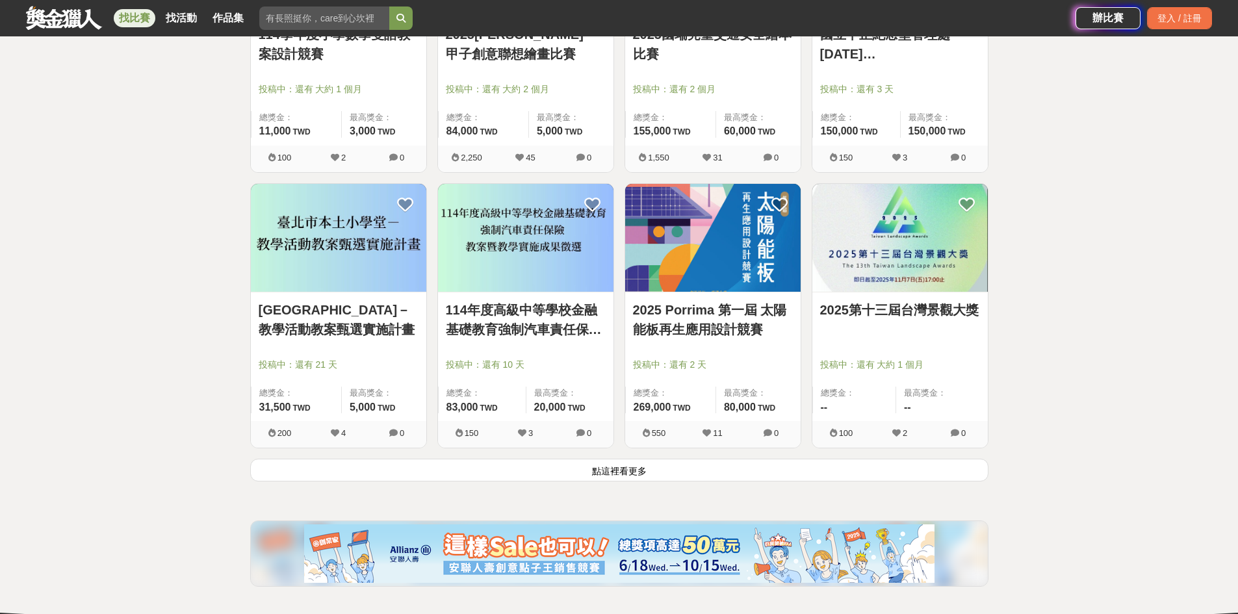
scroll to position [16396, 0]
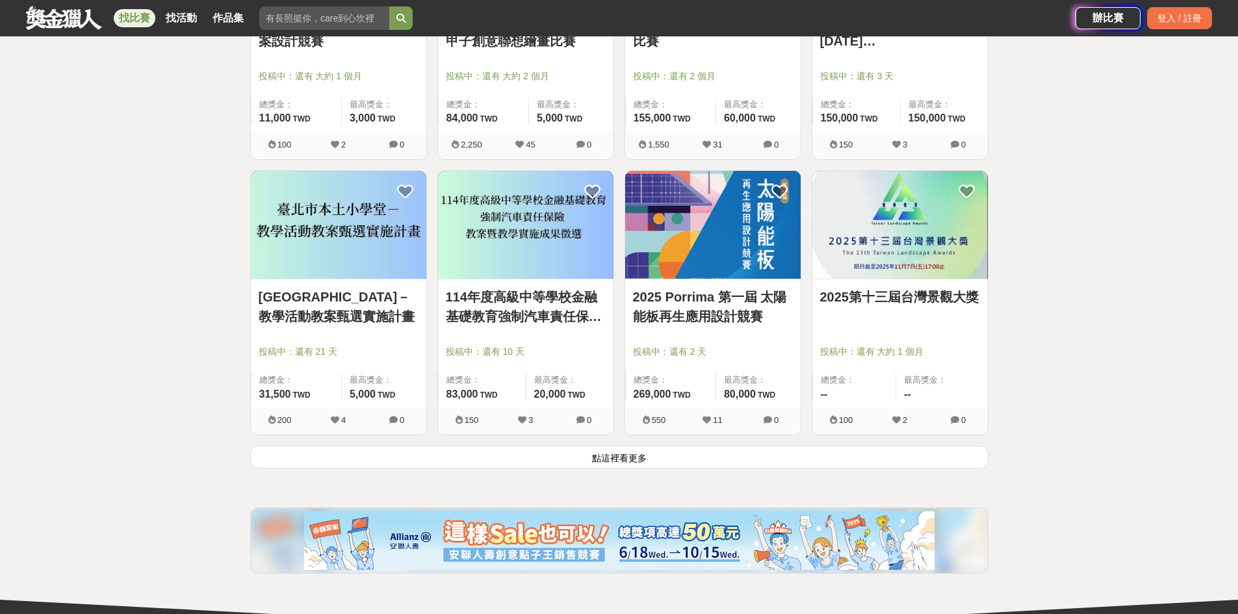
click at [752, 465] on button "點這裡看更多" at bounding box center [619, 457] width 738 height 23
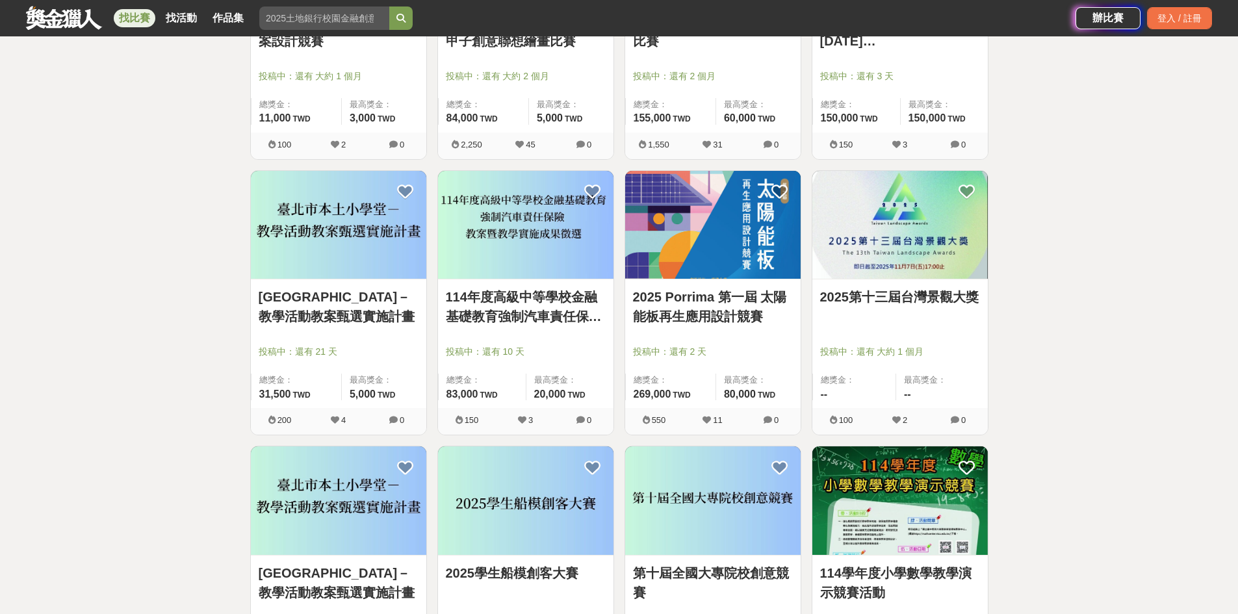
click at [749, 313] on link "2025 Porrima 第一屆 太陽能板再生應用設計競賽" at bounding box center [713, 306] width 160 height 39
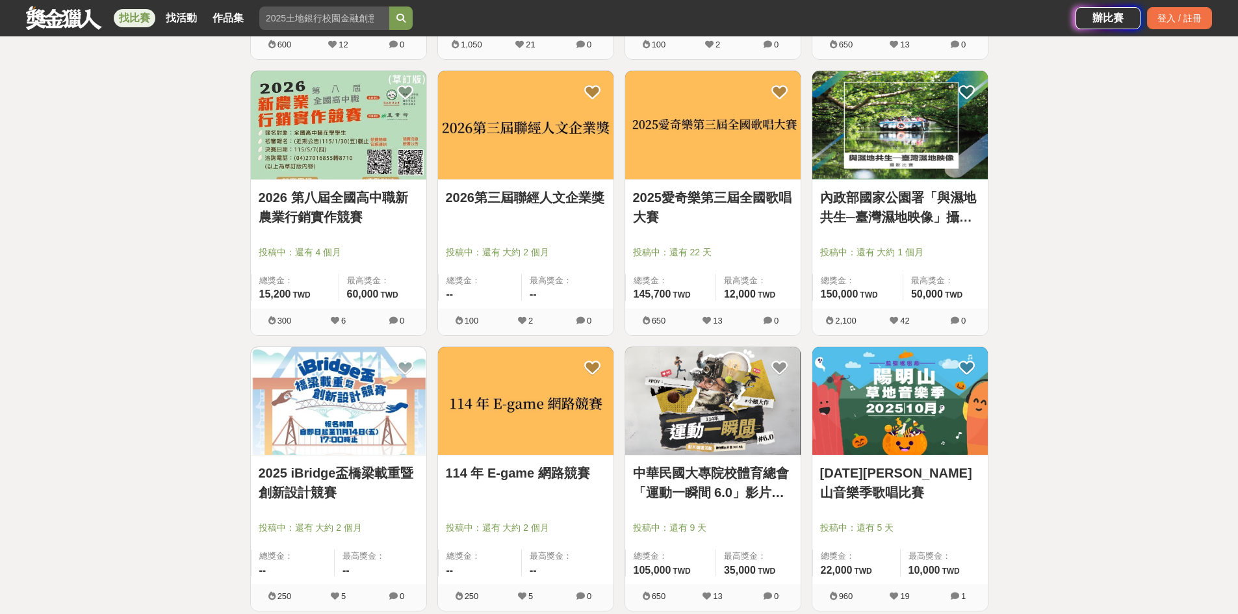
scroll to position [18021, 0]
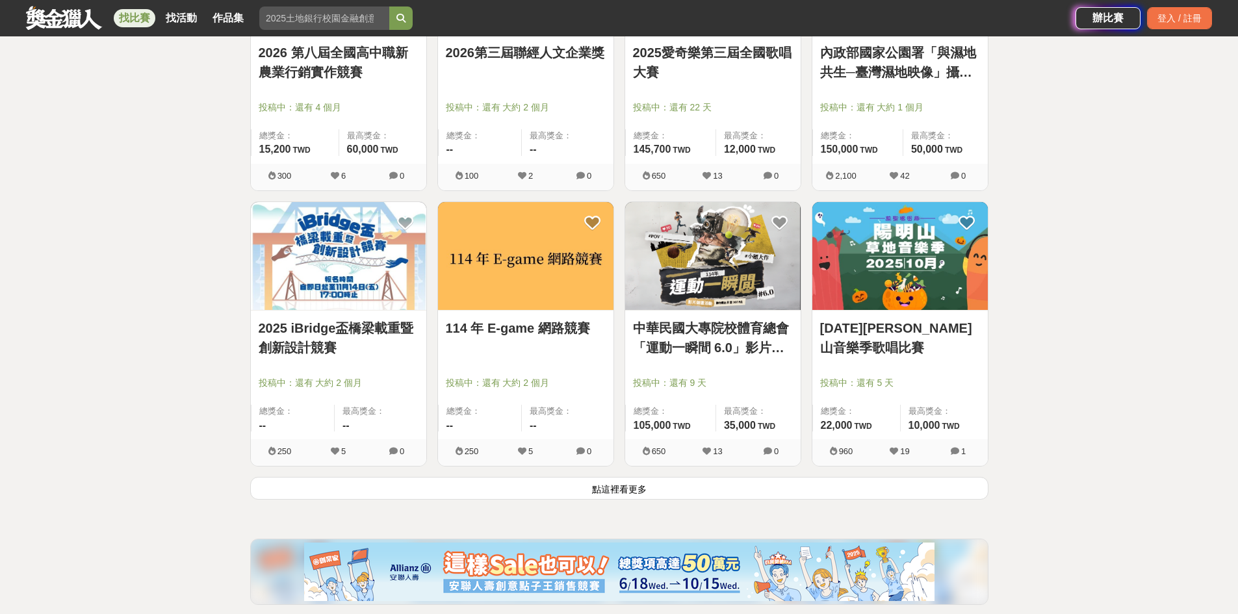
click at [588, 494] on button "點這裡看更多" at bounding box center [619, 488] width 738 height 23
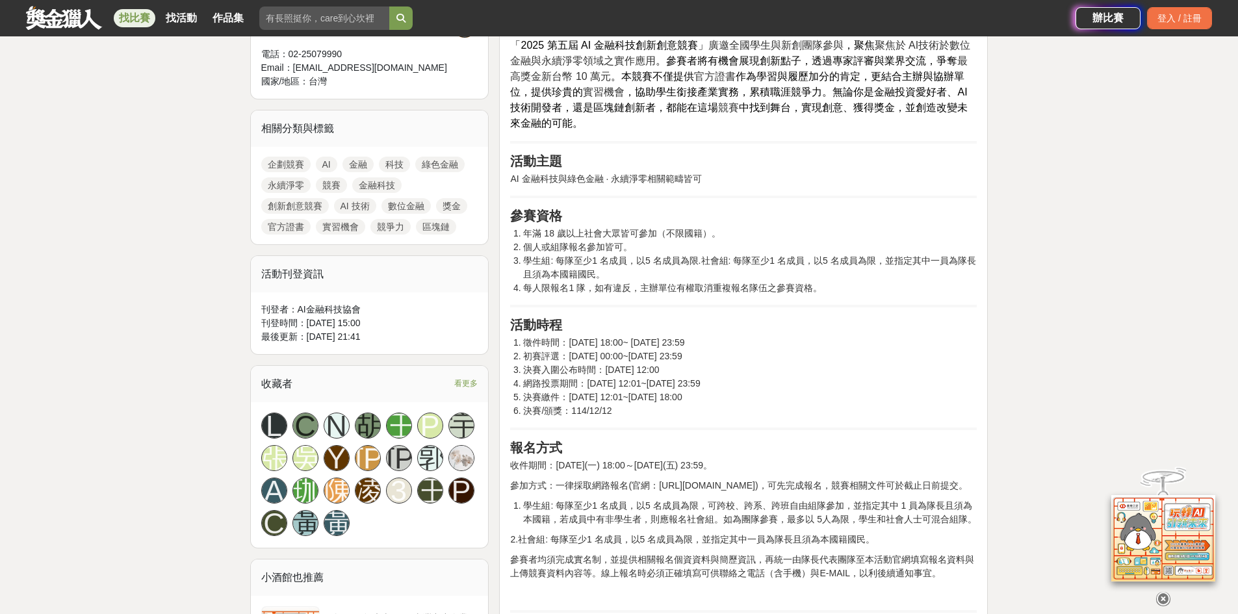
scroll to position [520, 0]
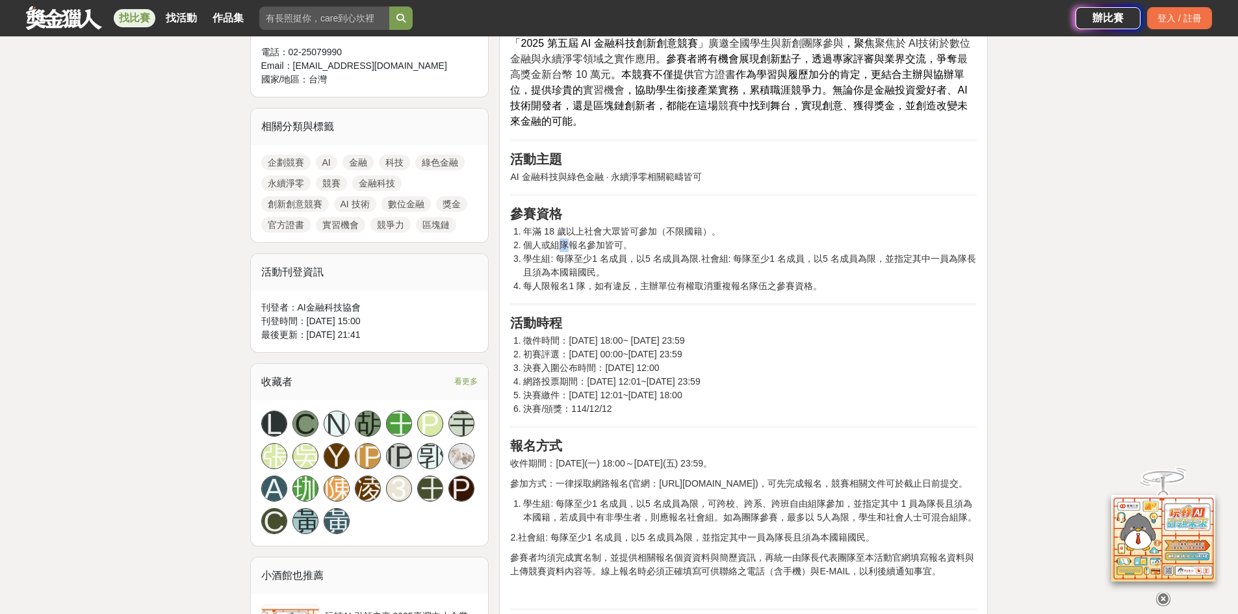
drag, startPoint x: 565, startPoint y: 242, endPoint x: 596, endPoint y: 290, distance: 56.8
click at [567, 251] on ol "年滿 18 歲以上社會大眾皆可參加（不限國籍）。 個人或組隊報名參加皆可。 學生組: 每隊至少1 名成員，以5 名成員為限.社會組: 每隊至少1 名成員，以5…" at bounding box center [743, 259] width 467 height 68
drag, startPoint x: 593, startPoint y: 310, endPoint x: 594, endPoint y: 331, distance: 21.5
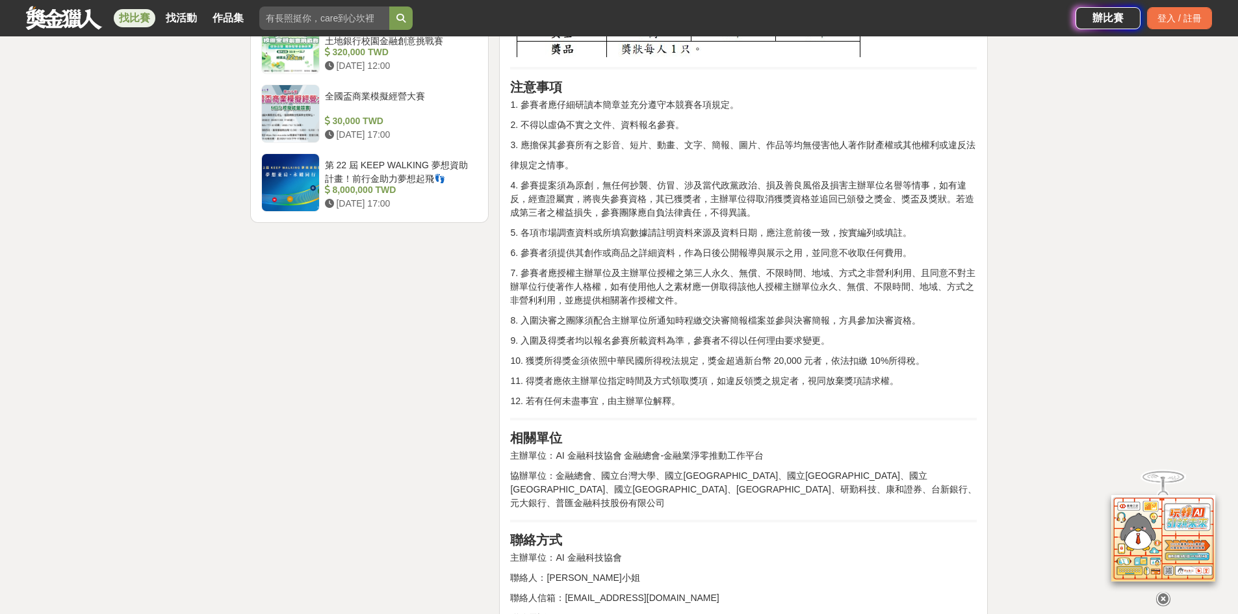
scroll to position [1950, 0]
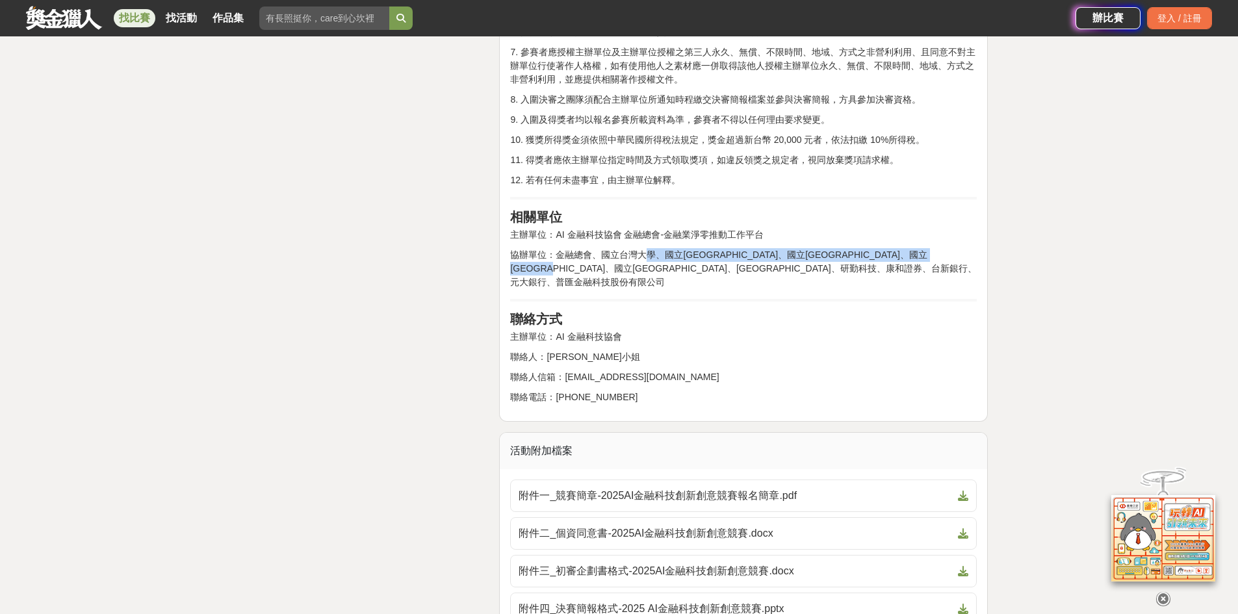
drag, startPoint x: 648, startPoint y: 253, endPoint x: 648, endPoint y: 274, distance: 21.4
click at [648, 274] on p "協辦單位：金融總會、國立台灣大學、國立臺北大學、國立臺北商業大學、國立臺北科技大學、國立高雄科技學、東吳大學、研勤科技、康和證券、台新銀行、元大銀行、普匯金融…" at bounding box center [743, 268] width 467 height 41
click at [771, 311] on h2 "聯絡方式" at bounding box center [743, 319] width 467 height 16
drag, startPoint x: 750, startPoint y: 270, endPoint x: 752, endPoint y: 252, distance: 17.7
click at [752, 252] on p "協辦單位：金融總會、國立台灣大學、國立臺北大學、國立臺北商業大學、國立臺北科技大學、國立高雄科技學、東吳大學、研勤科技、康和證券、台新銀行、元大銀行、普匯金融…" at bounding box center [743, 268] width 467 height 41
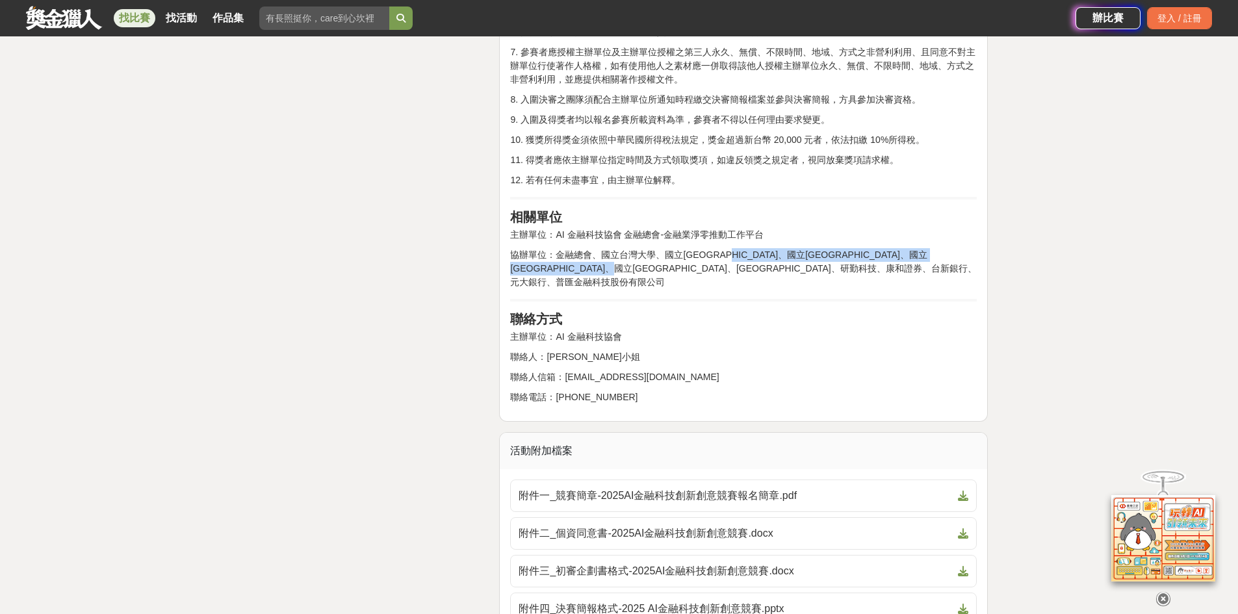
click at [732, 261] on p "協辦單位：金融總會、國立台灣大學、國立臺北大學、國立臺北商業大學、國立臺北科技大學、國立高雄科技學、東吳大學、研勤科技、康和證券、台新銀行、元大銀行、普匯金融…" at bounding box center [743, 268] width 467 height 41
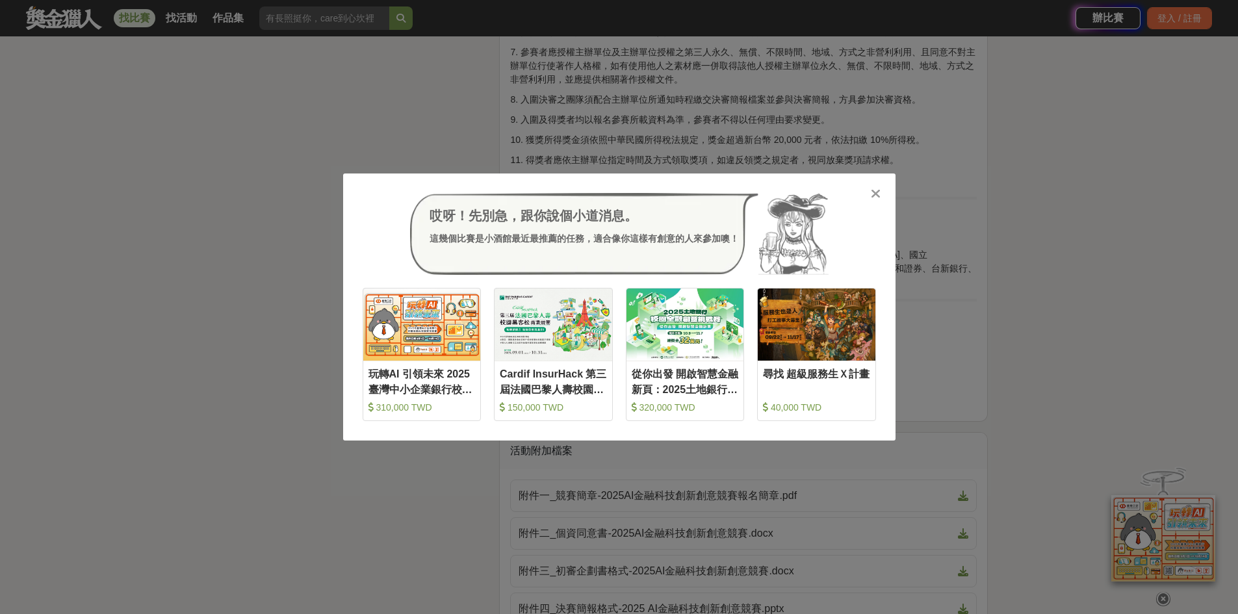
click at [873, 191] on icon at bounding box center [876, 193] width 10 height 13
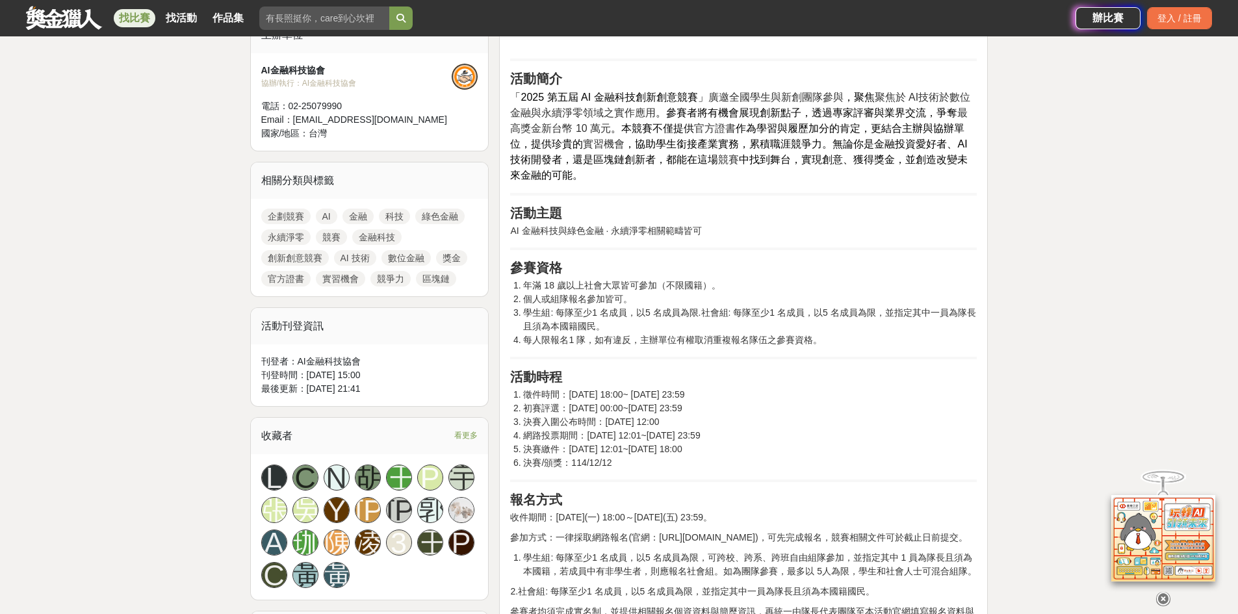
scroll to position [455, 0]
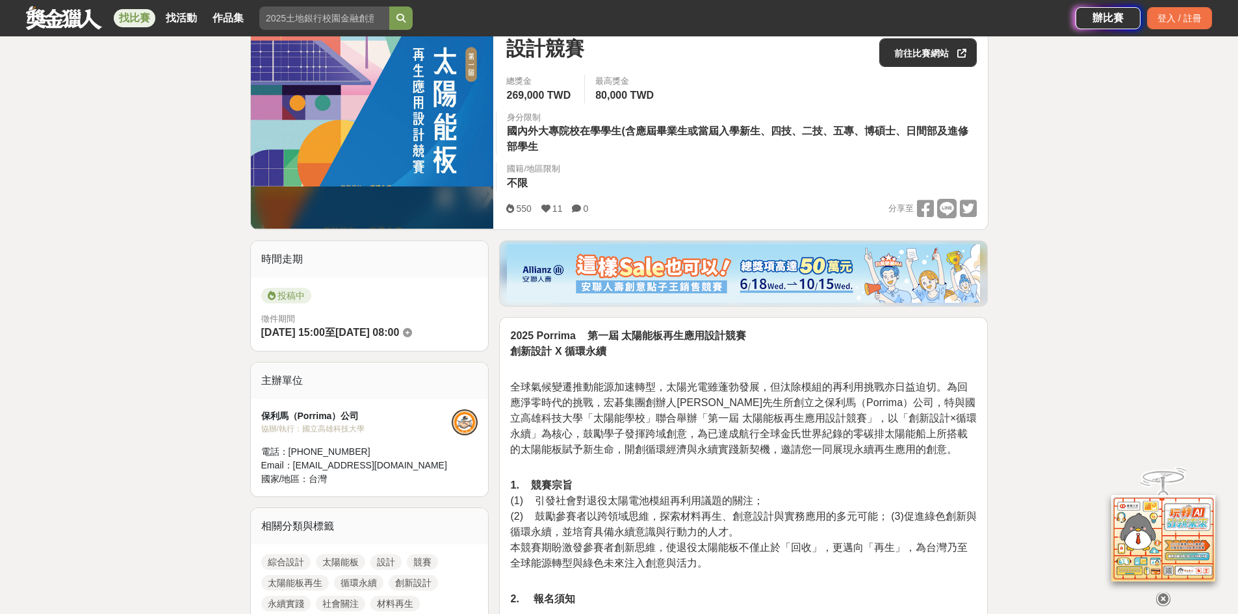
scroll to position [390, 0]
